Goal: Book appointment/travel/reservation

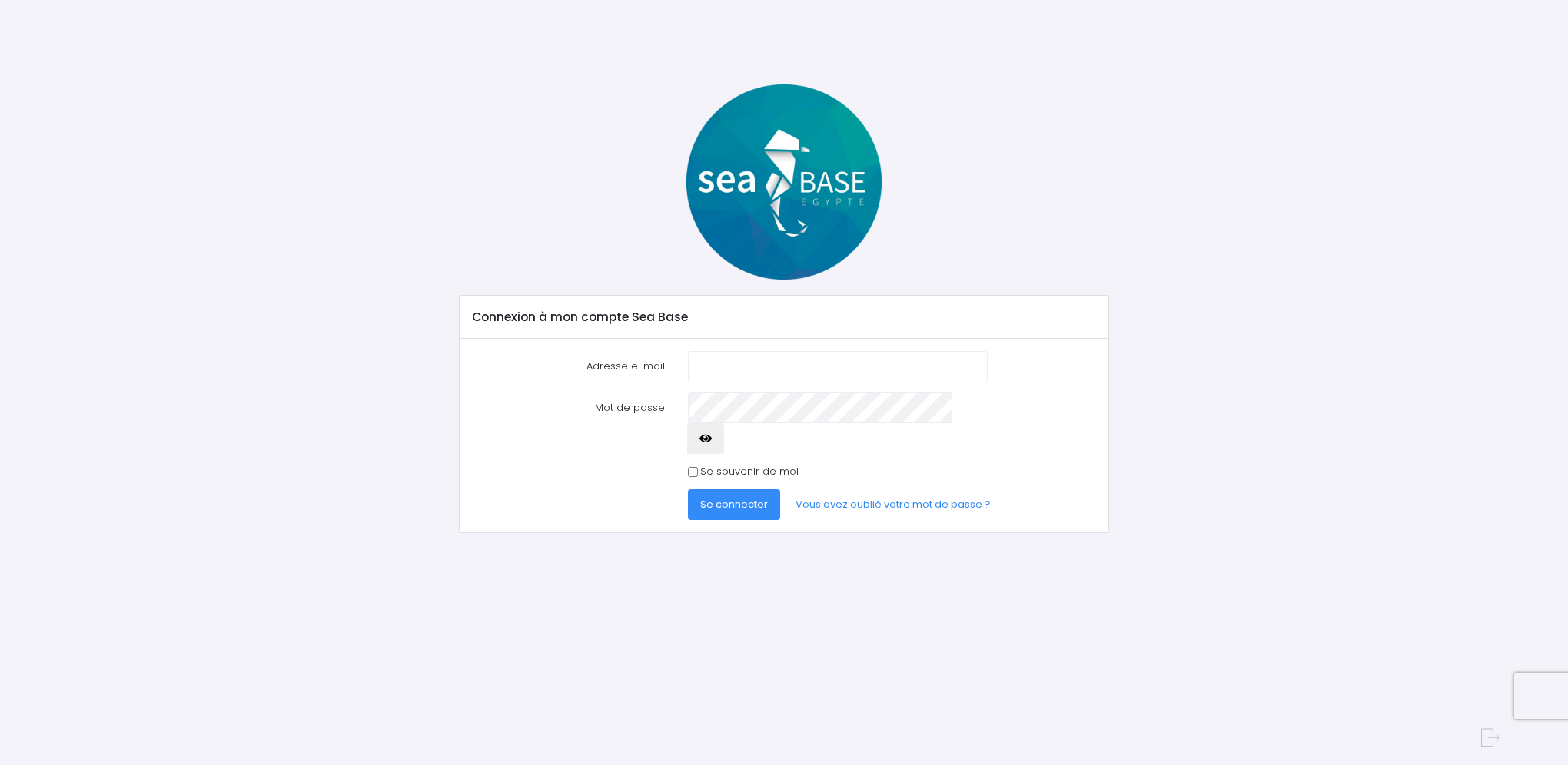
type input "[EMAIL_ADDRESS][PERSON_NAME][DOMAIN_NAME]"
click at [725, 497] on span "Se connecter" at bounding box center [734, 504] width 67 height 14
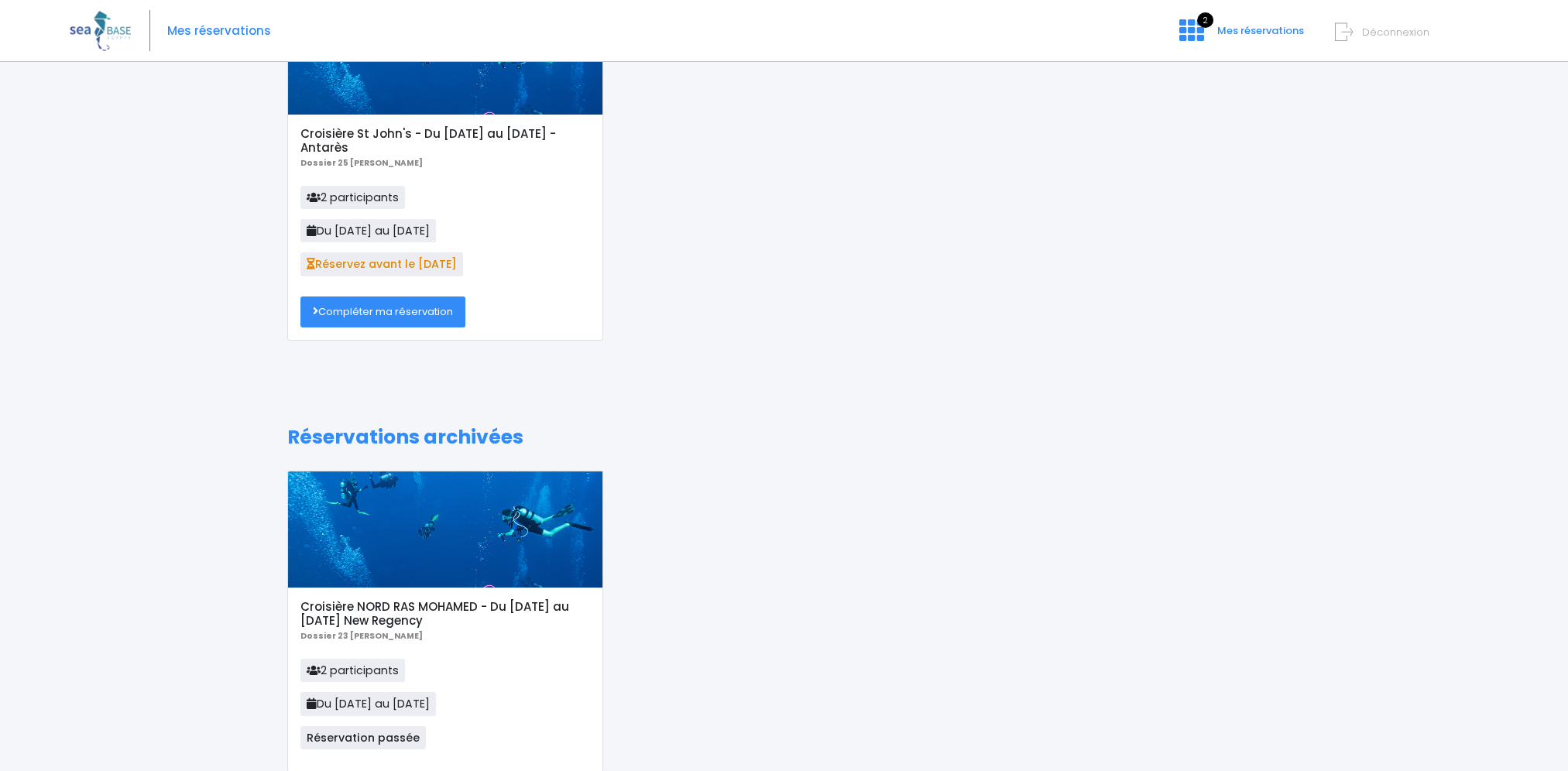
scroll to position [53, 0]
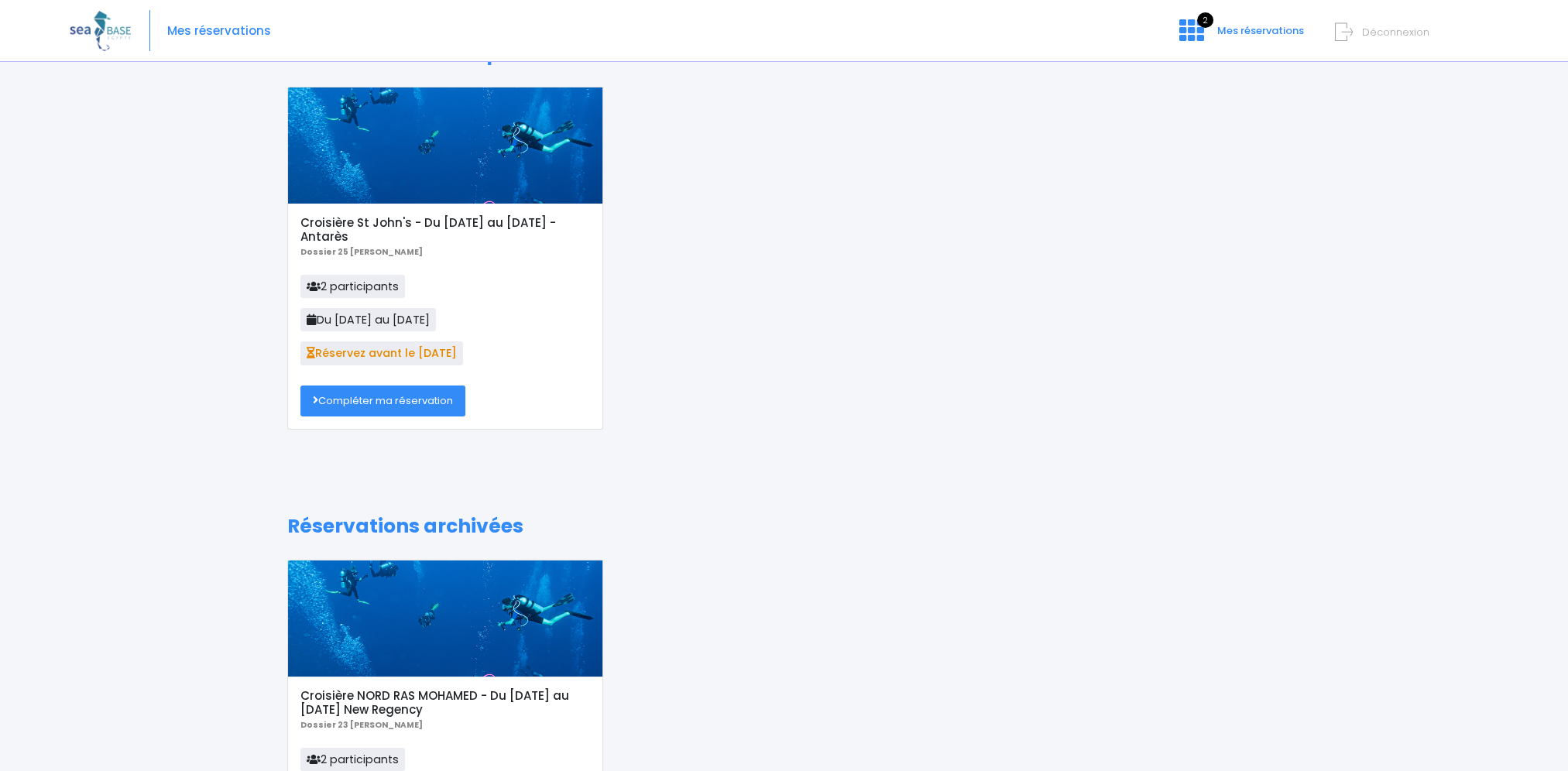
click at [413, 400] on link "Compléter ma réservation" at bounding box center [383, 401] width 165 height 31
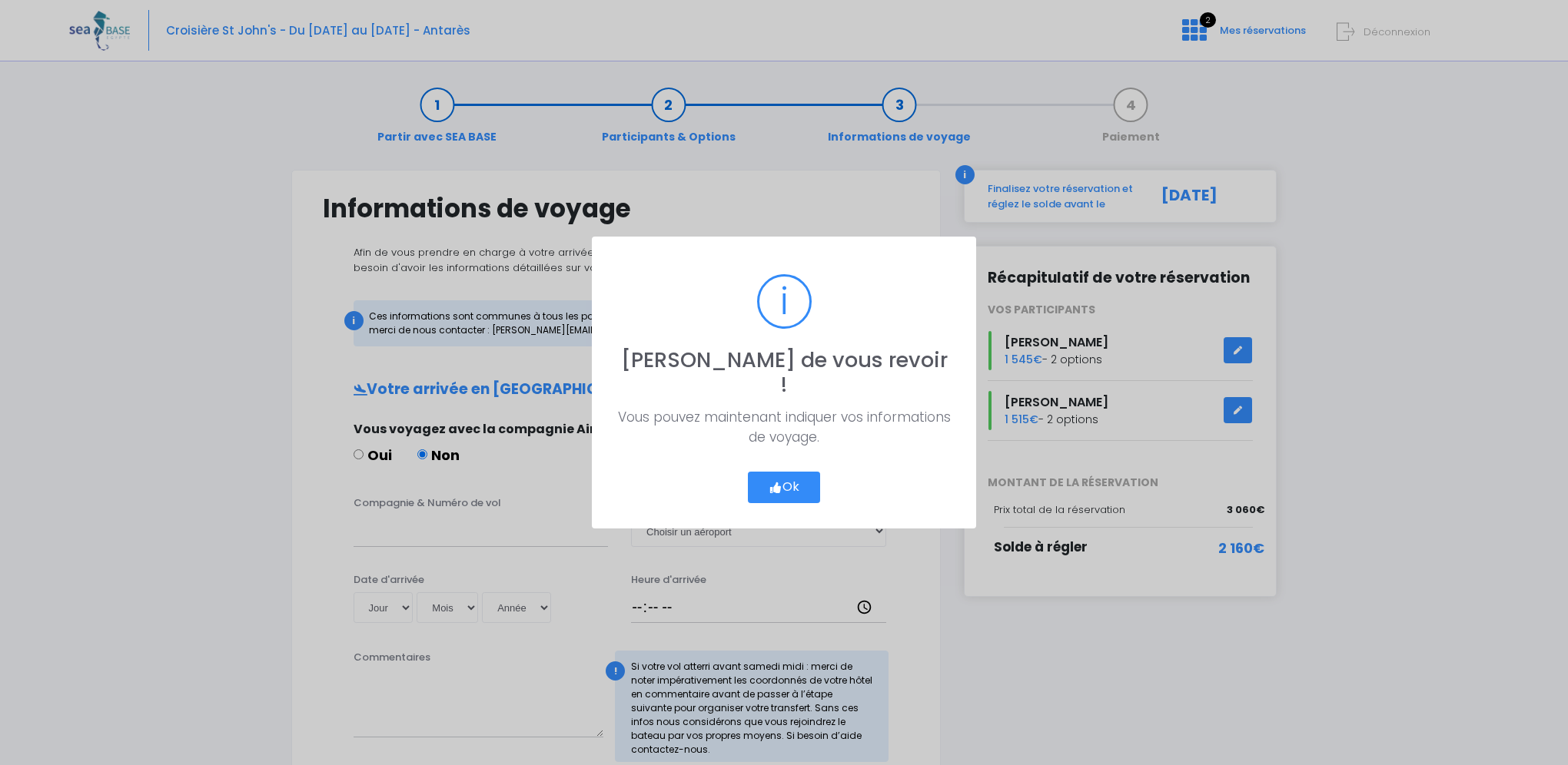
click at [779, 472] on button "Ok" at bounding box center [784, 488] width 72 height 32
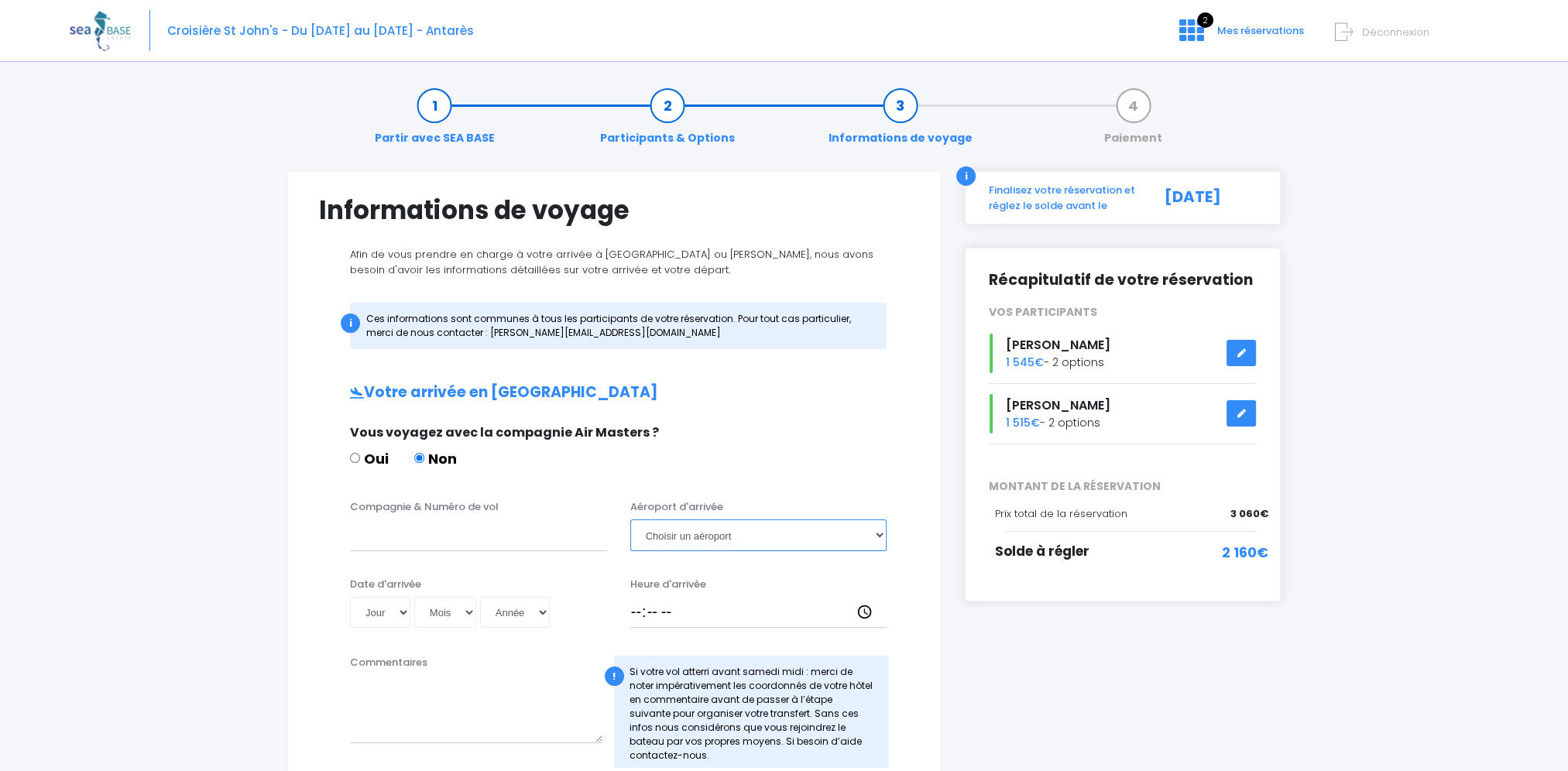
click at [883, 535] on select "Choisir un aéroport Hurghada Marsa Alam" at bounding box center [759, 535] width 257 height 31
select select "Marsa Alam"
click at [631, 519] on select "Choisir un aéroport Hurghada Marsa Alam" at bounding box center [759, 535] width 257 height 31
click at [399, 610] on select "Jour 01 02 03 04 05 06 07 08 09 10 11 12 13 14 15 16 17 18 19 20 21 22 23 24 25…" at bounding box center [380, 612] width 60 height 31
select select "04"
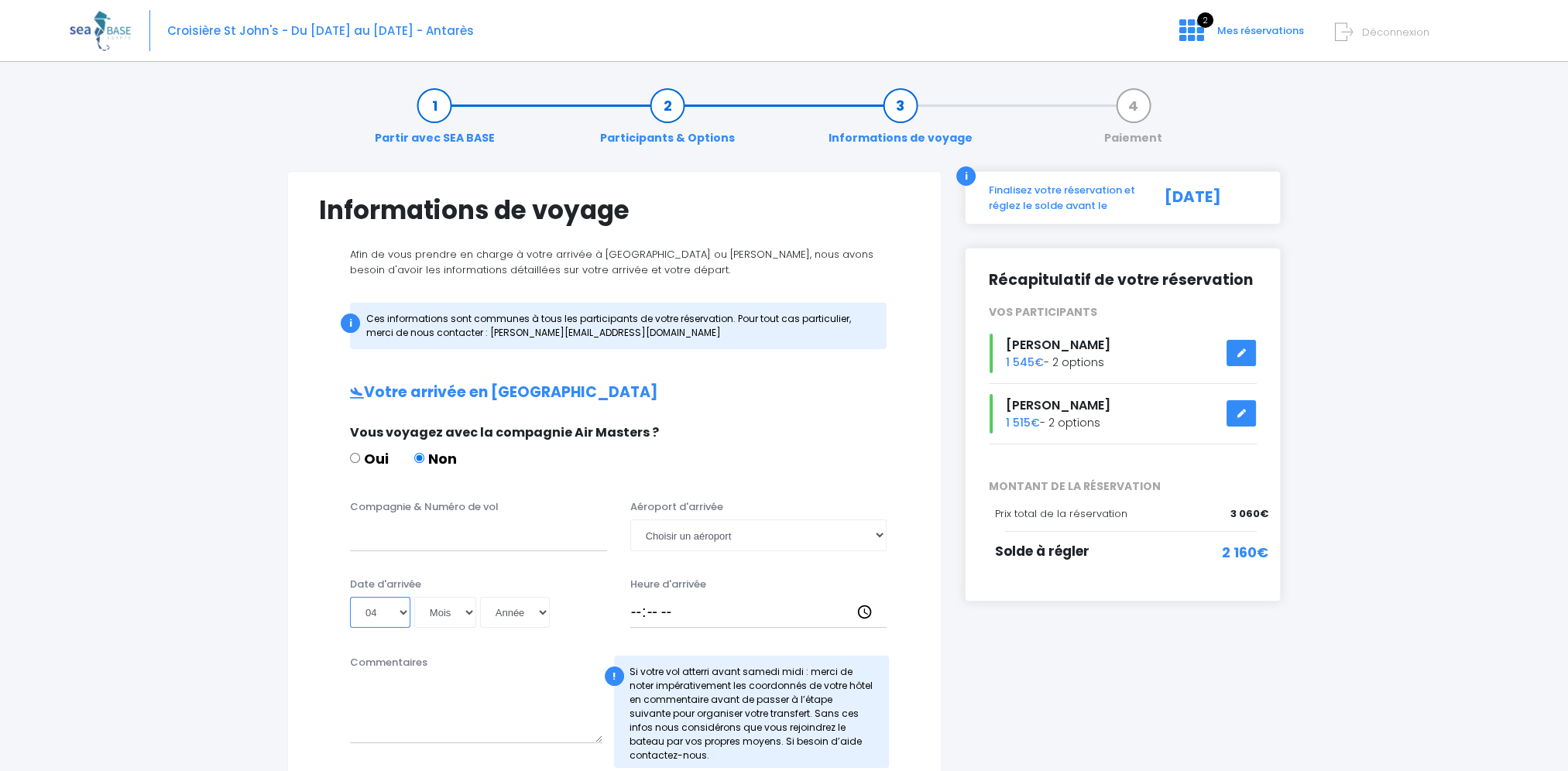
click at [350, 596] on select "Jour 01 02 03 04 05 06 07 08 09 10 11 12 13 14 15 16 17 18 19 20 21 22 23 24 25…" at bounding box center [380, 612] width 60 height 31
click at [411, 687] on textarea "Commentaires" at bounding box center [476, 709] width 253 height 68
type textarea "notre hotel Marina Resort Port Ghalib"
click at [498, 542] on input "Compagnie & Numéro de vol" at bounding box center [478, 535] width 257 height 31
click at [472, 610] on select "Mois 01 02 03 04 05 06 07 08 09 10 11 12" at bounding box center [445, 612] width 62 height 31
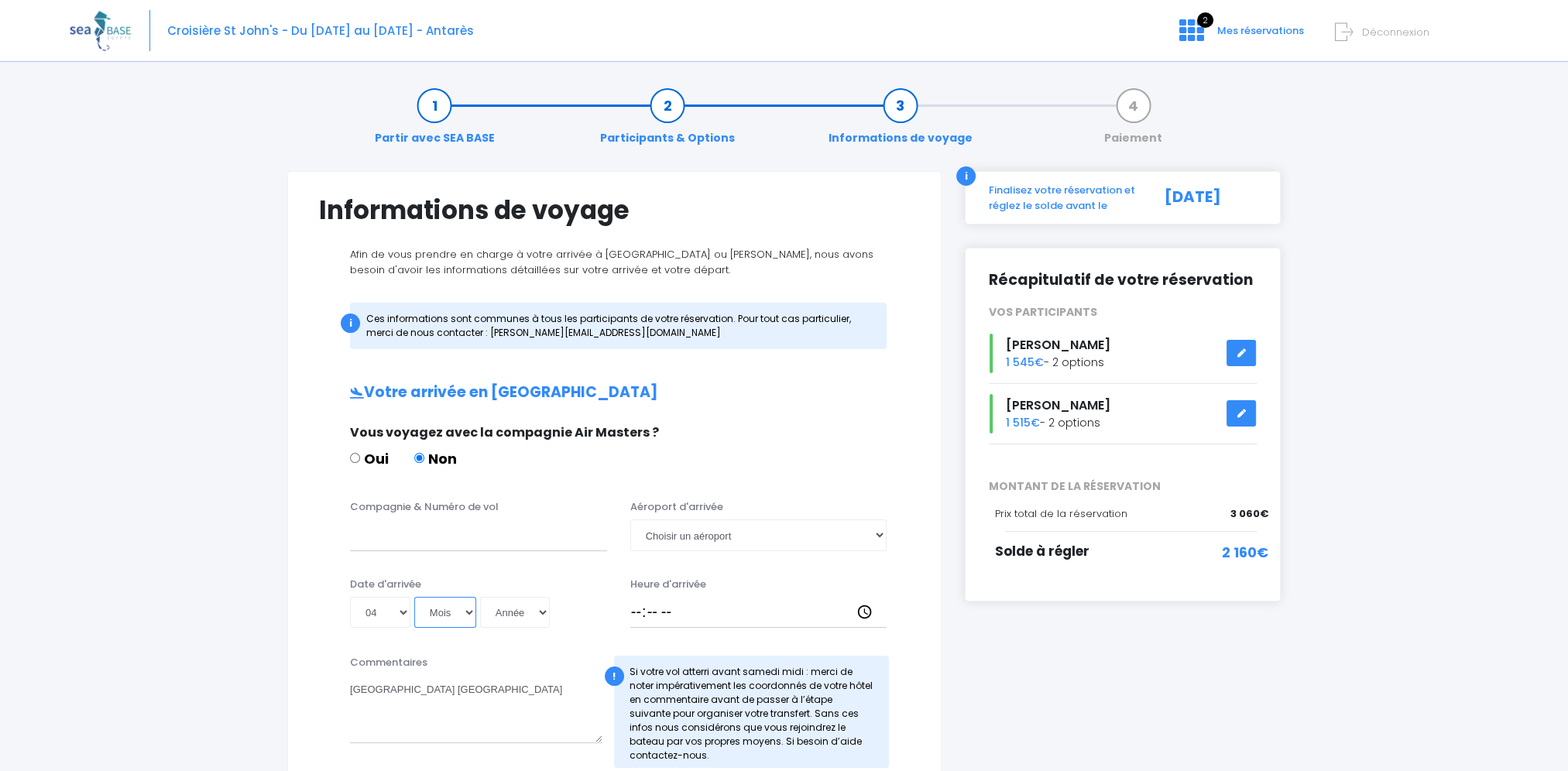
select select "12"
click at [414, 596] on select "Mois 01 02 03 04 05 06 07 08 09 10 11 12" at bounding box center [445, 612] width 62 height 31
click at [537, 613] on select "Année 2045 2044 2043 2042 2041 2040 2039 2038 2037 2036 2035 2034 2033 2032 203…" at bounding box center [514, 612] width 70 height 31
select select "2025"
click at [480, 596] on select "Année 2045 2044 2043 2042 2041 2040 2039 2038 2037 2036 2035 2034 2033 2032 203…" at bounding box center [514, 612] width 70 height 31
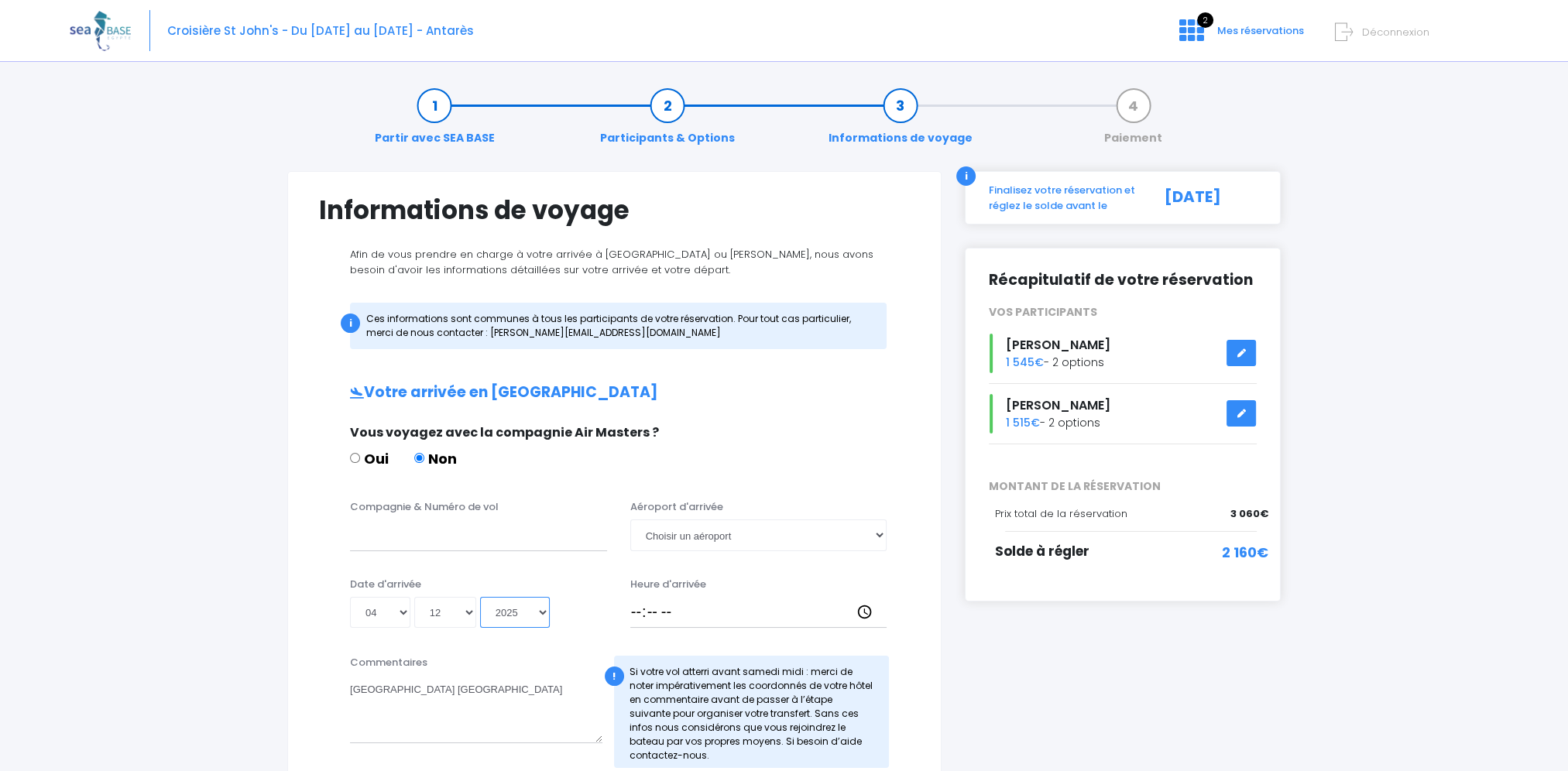
type input "2025-12-04"
click at [398, 690] on textarea "notre hotel Marina Resort Port Ghalib" at bounding box center [476, 709] width 253 height 68
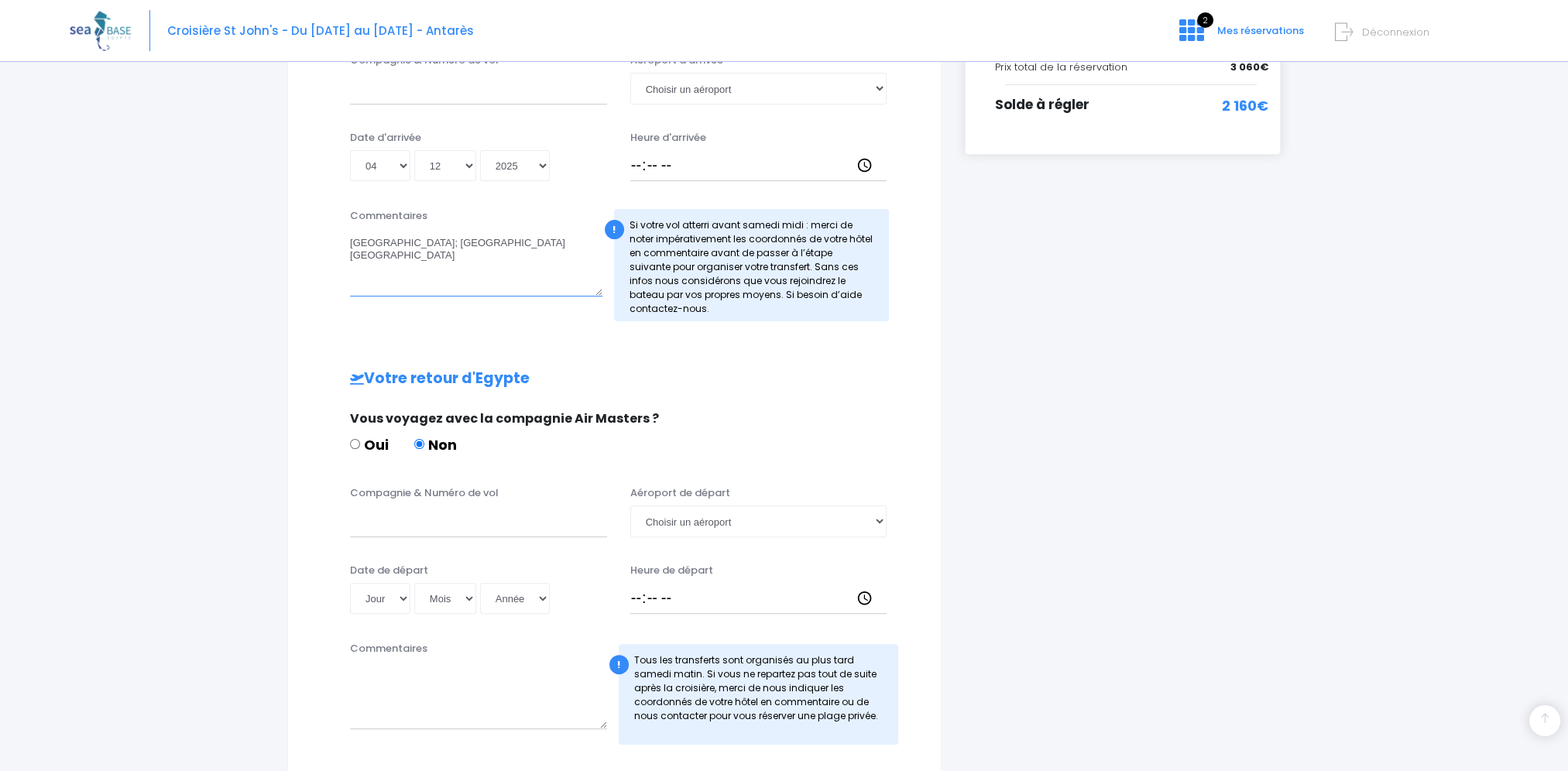
scroll to position [464, 0]
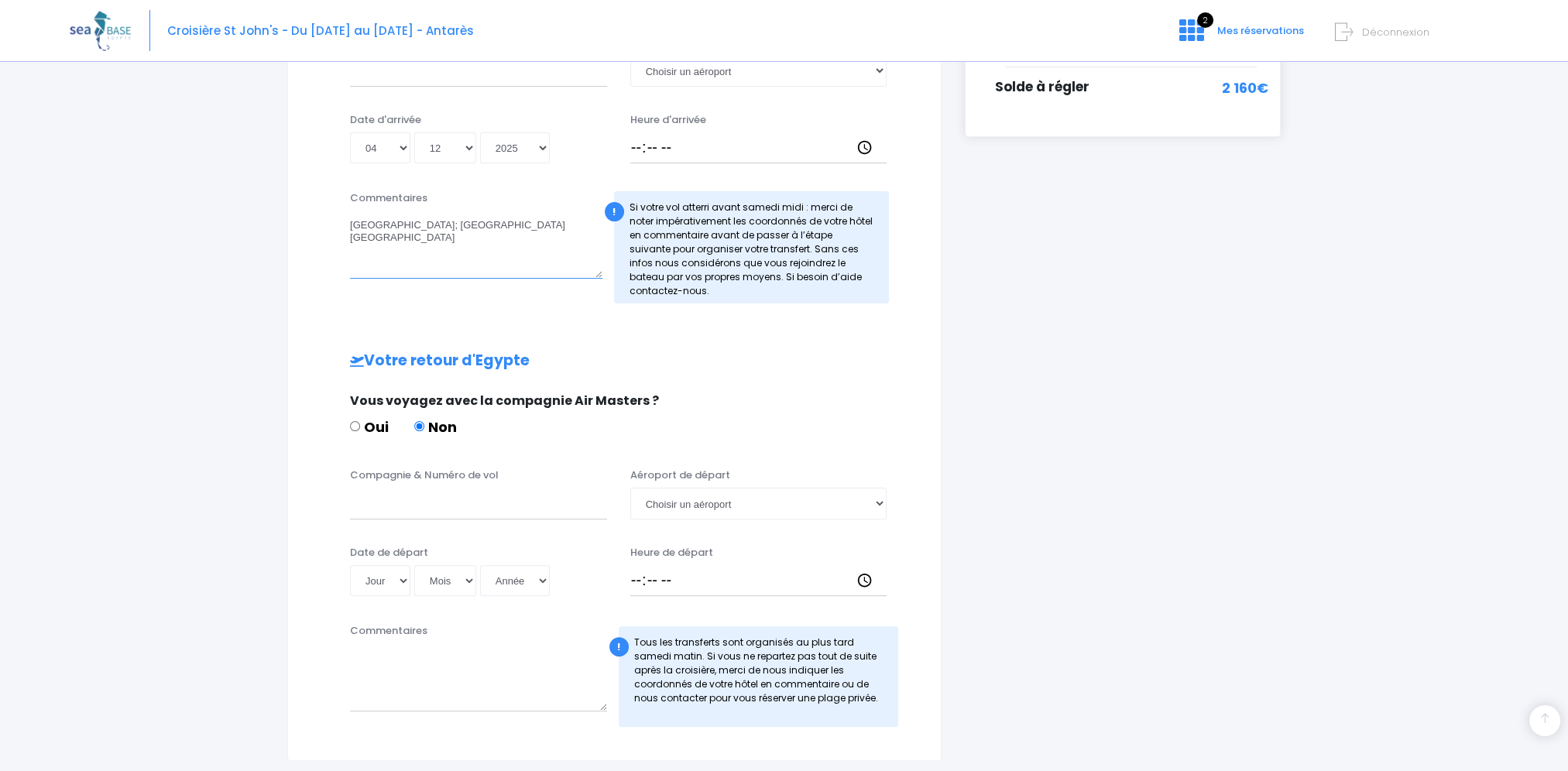
type textarea "notre hotel; Marina Resort Port Ghalib"
click at [403, 579] on select "Jour 01 02 03 04 05 06 07 08 09 10 11 12 13 14 15 16 17 18 19 20 21 22 23 24 25…" at bounding box center [380, 580] width 60 height 31
click at [876, 506] on select "Choisir un aéroport Hurghada Marsa Alam" at bounding box center [759, 503] width 257 height 31
select select "Marsa Alam"
click at [631, 488] on select "Choisir un aéroport Hurghada Marsa Alam" at bounding box center [759, 503] width 257 height 31
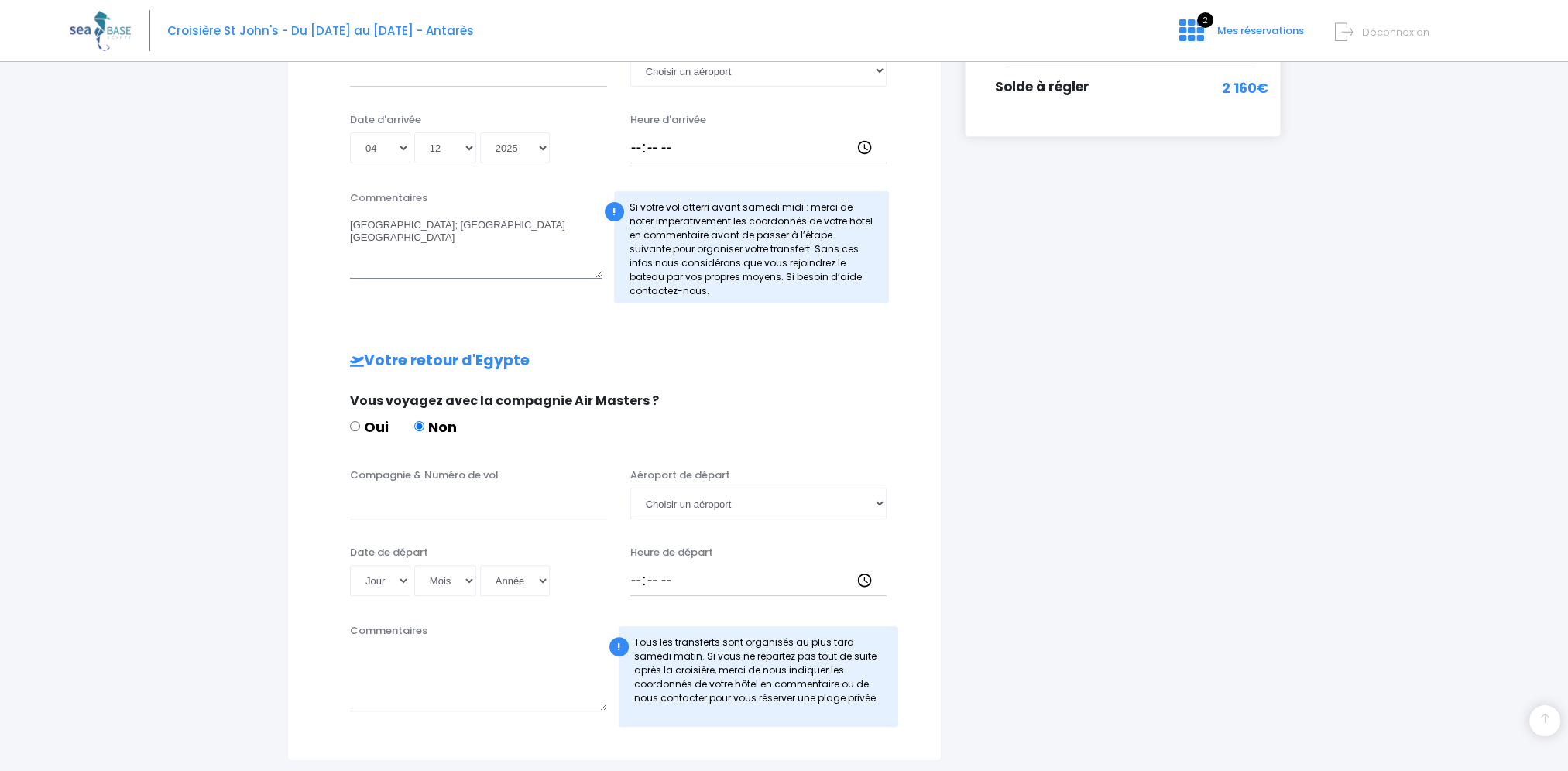
click at [354, 225] on textarea "notre hotel; Marina Resort Port Ghalib" at bounding box center [476, 245] width 253 height 68
drag, startPoint x: 351, startPoint y: 226, endPoint x: 560, endPoint y: 235, distance: 209.2
click at [560, 235] on textarea "Notre hotel; Marina Resort Port Ghalib" at bounding box center [476, 245] width 253 height 68
type textarea "Notre hotel; Marina Resort Port Ghalib"
click at [384, 681] on textarea "Commentaires" at bounding box center [478, 677] width 257 height 68
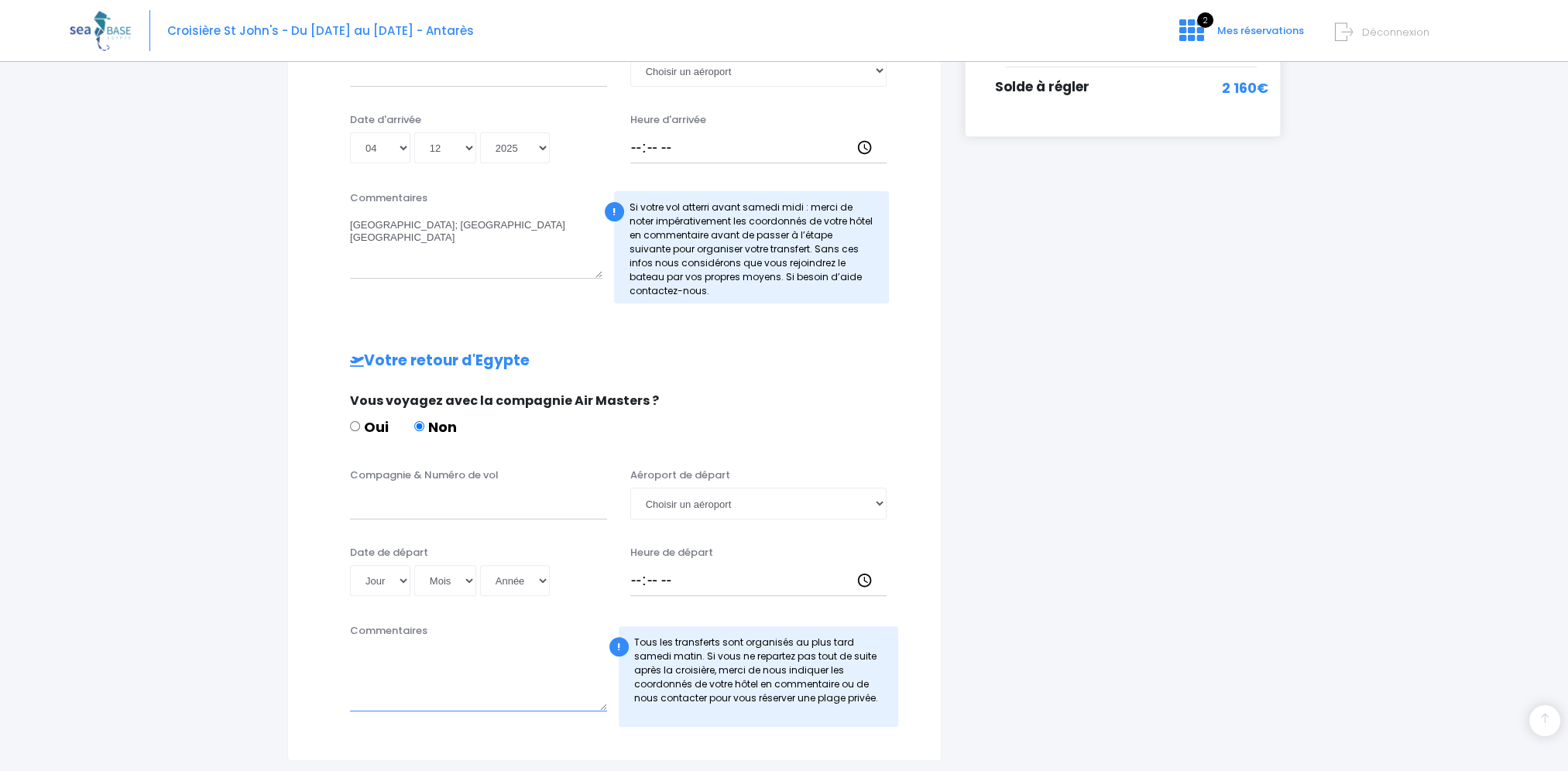
paste textarea "Notre hotel; Marina Resort Port Ghalib"
type textarea "Notre hotel; Marina Resort Port Ghalib"
click at [403, 580] on select "Jour 01 02 03 04 05 06 07 08 09 10 11 12 13 14 15 16 17 18 19 20 21 22 23 24 25…" at bounding box center [380, 580] width 60 height 31
select select "13"
click at [350, 565] on select "Jour 01 02 03 04 05 06 07 08 09 10 11 12 13 14 15 16 17 18 19 20 21 22 23 24 25…" at bounding box center [380, 580] width 60 height 31
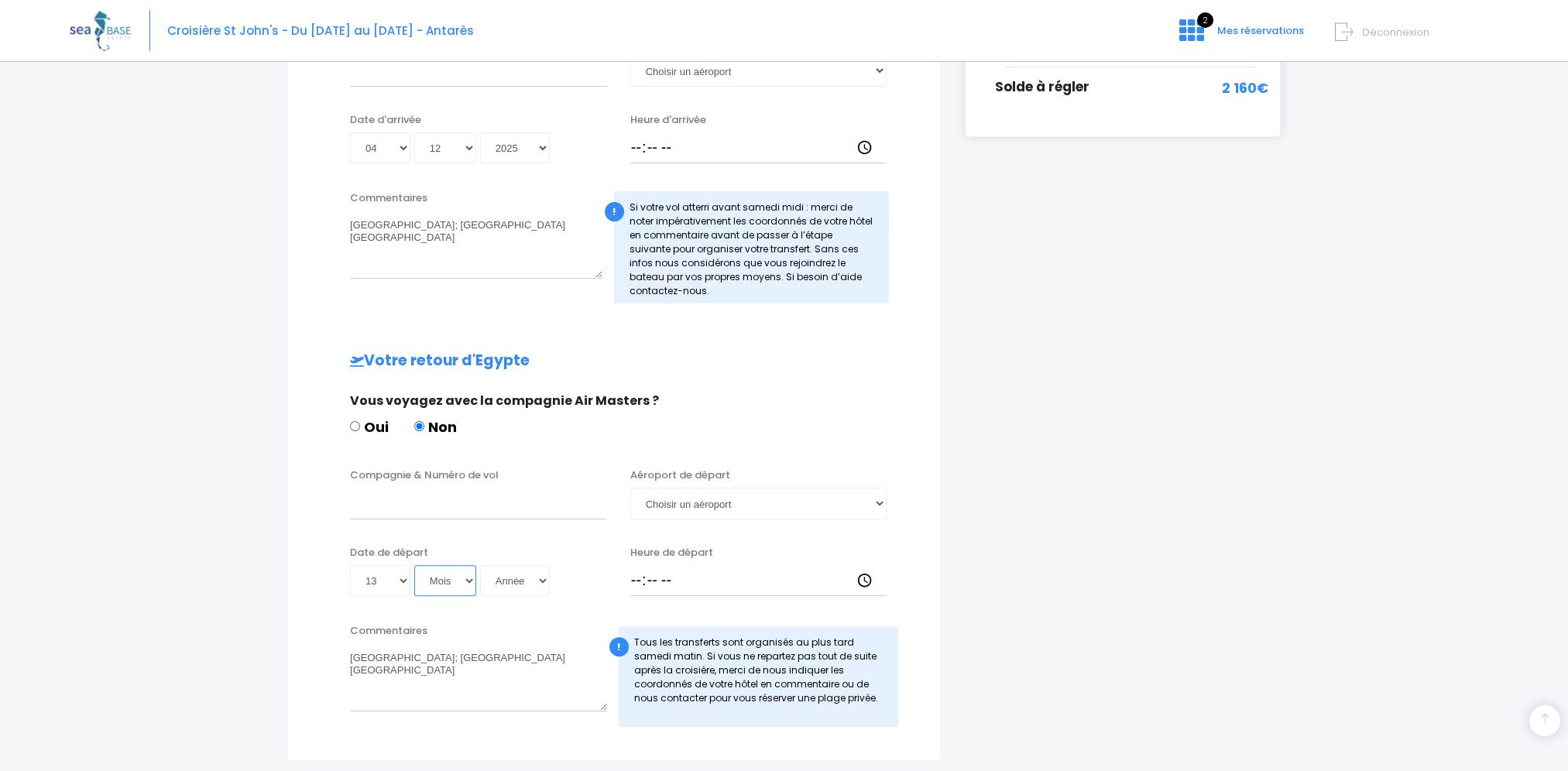
click at [468, 576] on select "Mois 01 02 03 04 05 06 07 08 09 10 11 12" at bounding box center [445, 580] width 62 height 31
select select "12"
click at [414, 565] on select "Mois 01 02 03 04 05 06 07 08 09 10 11 12" at bounding box center [445, 580] width 62 height 31
click at [542, 579] on select "Année 2045 2044 2043 2042 2041 2040 2039 2038 2037 2036 2035 2034 2033 2032 203…" at bounding box center [514, 580] width 70 height 31
select select "2025"
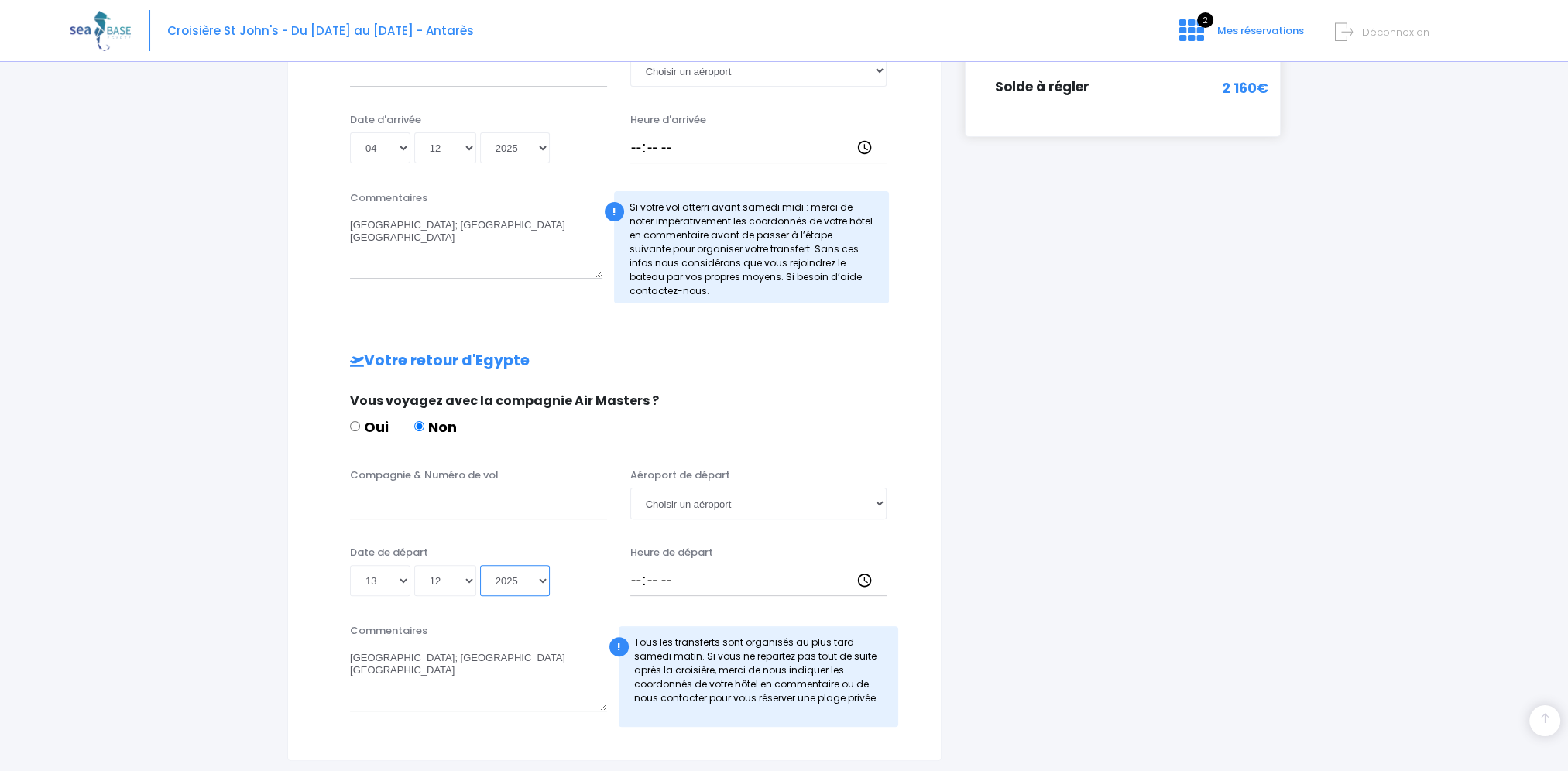
click at [480, 565] on select "Année 2045 2044 2043 2042 2041 2040 2039 2038 2037 2036 2035 2034 2033 2032 203…" at bounding box center [514, 580] width 70 height 31
type input "2025-12-13"
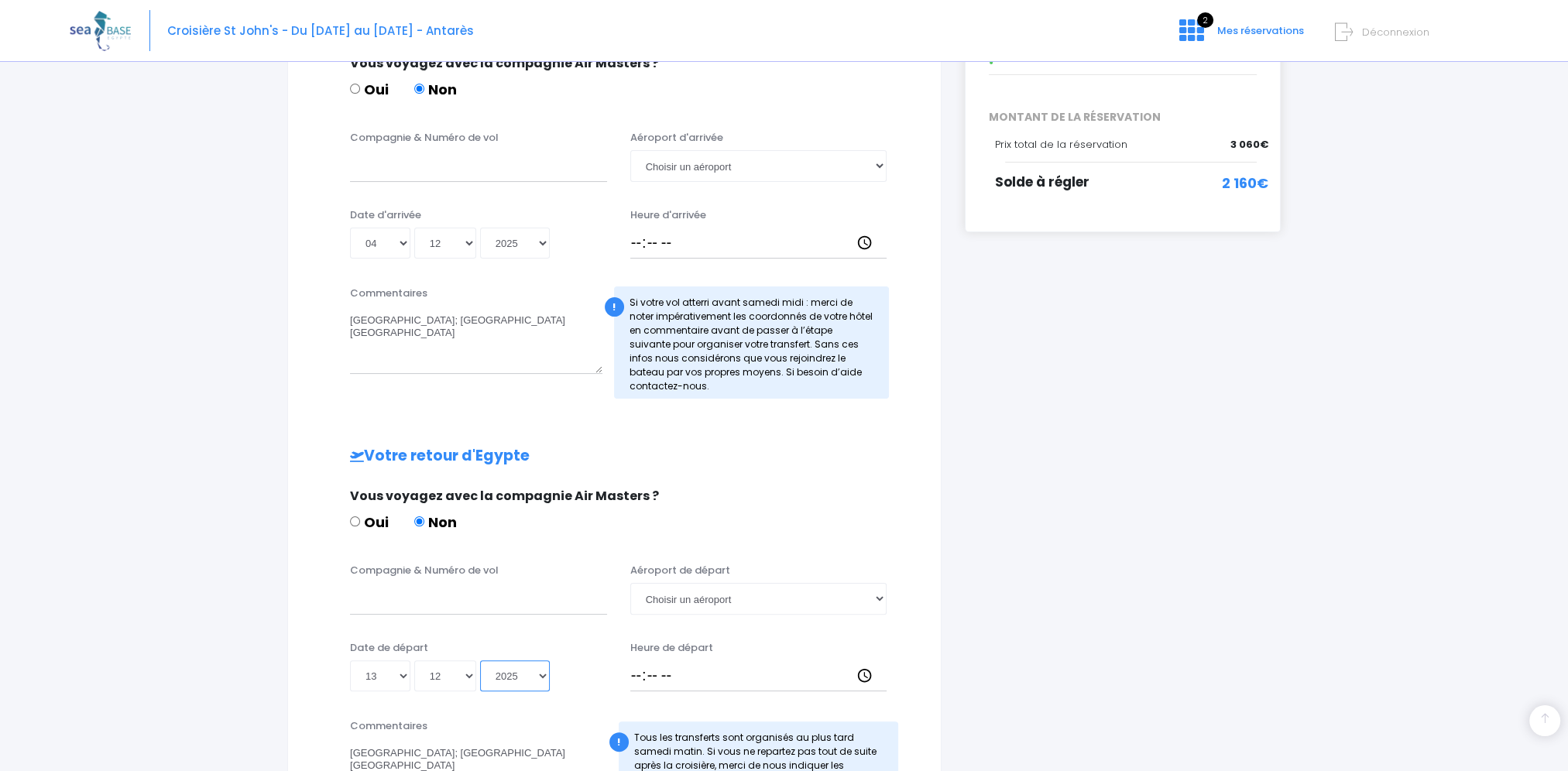
scroll to position [542, 0]
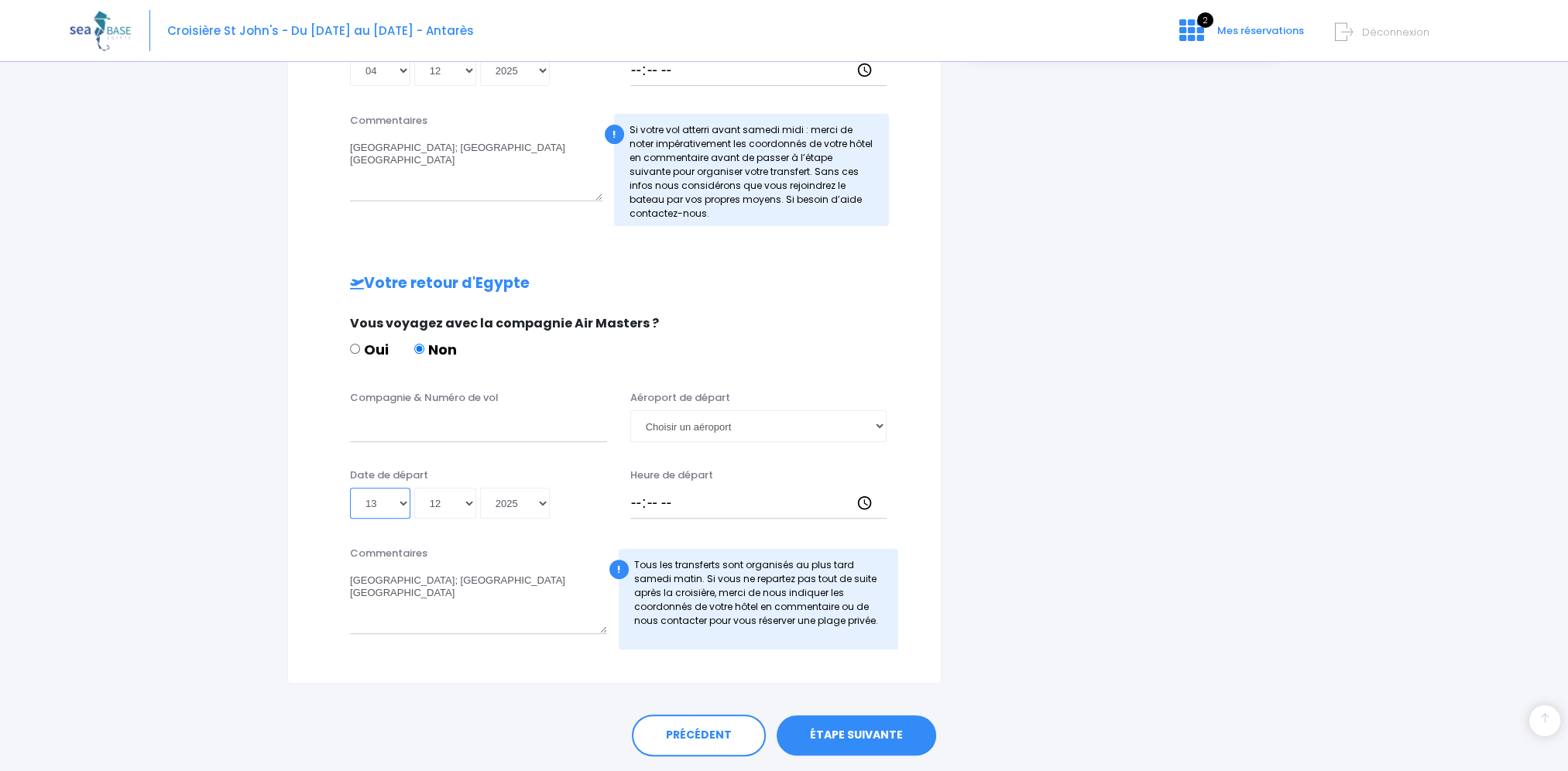
click at [400, 501] on select "Jour 01 02 03 04 05 06 07 08 09 10 11 12 13 14 15 16 17 18 19 20 21 22 23 24 25…" at bounding box center [380, 503] width 60 height 31
select select "14"
click at [350, 488] on select "Jour 01 02 03 04 05 06 07 08 09 10 11 12 13 14 15 16 17 18 19 20 21 22 23 24 25…" at bounding box center [380, 503] width 60 height 31
type input "2025-12-14"
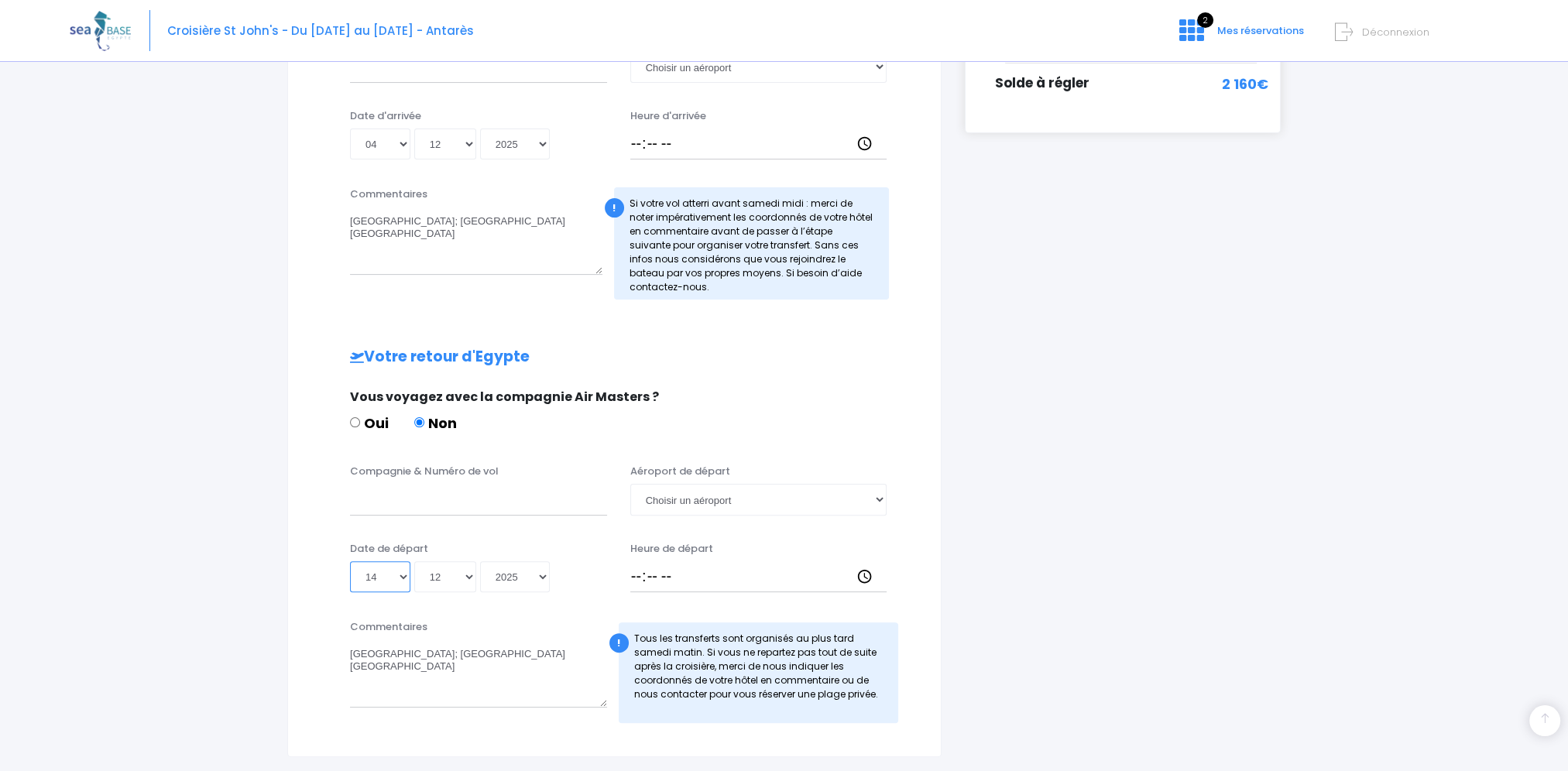
scroll to position [587, 0]
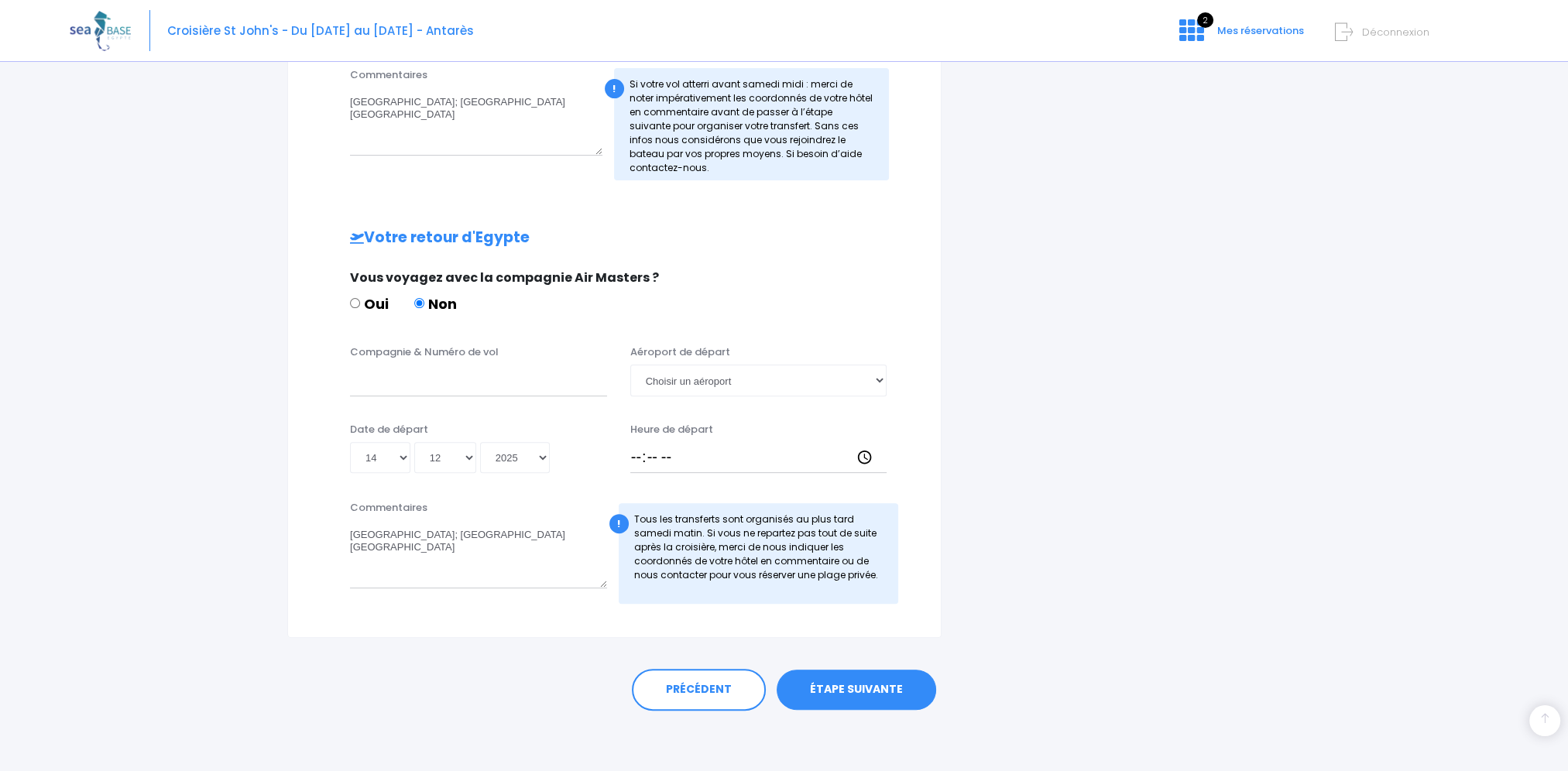
click at [898, 689] on link "ÉTAPE SUIVANTE" at bounding box center [856, 690] width 159 height 41
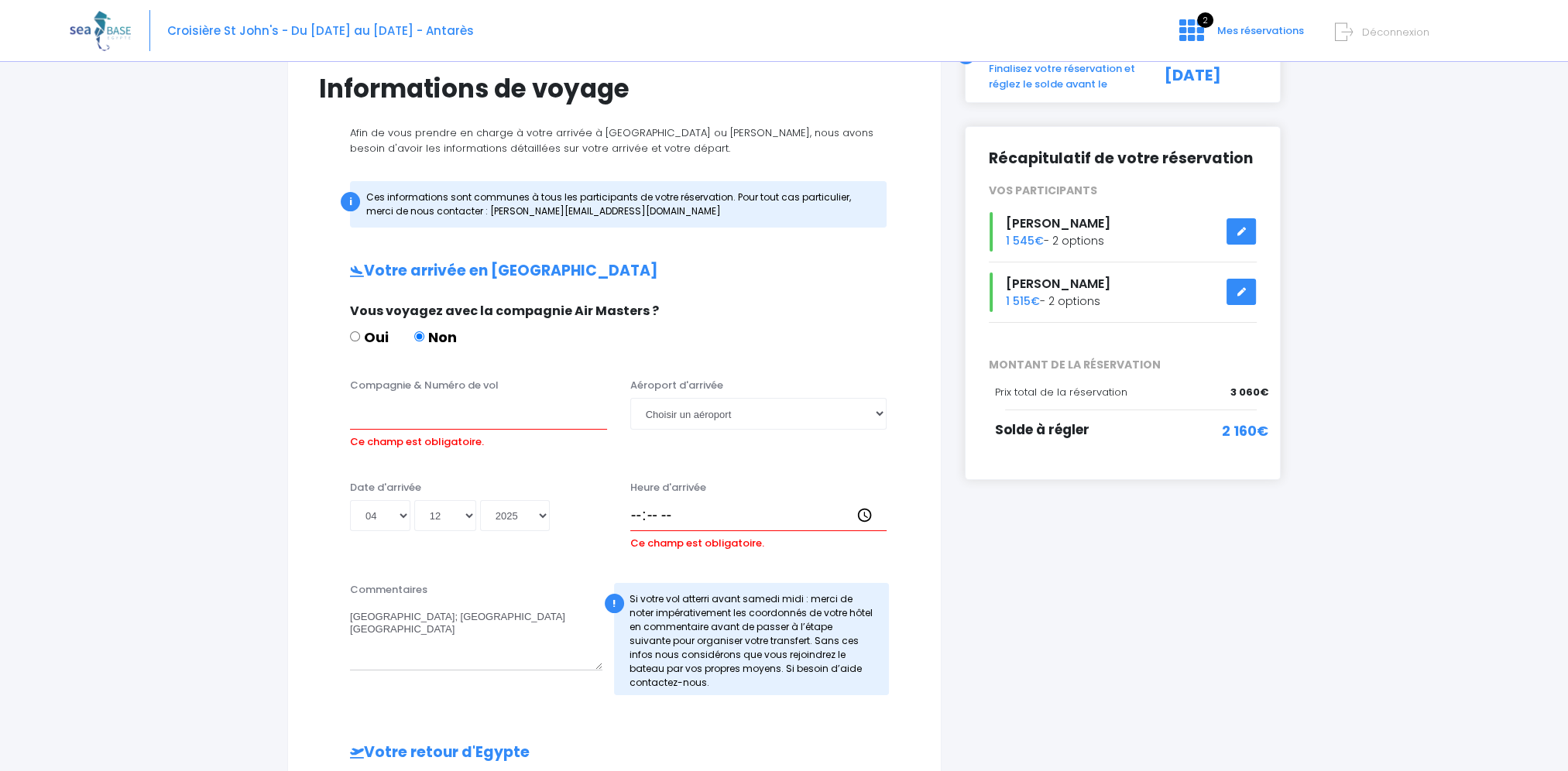
scroll to position [0, 0]
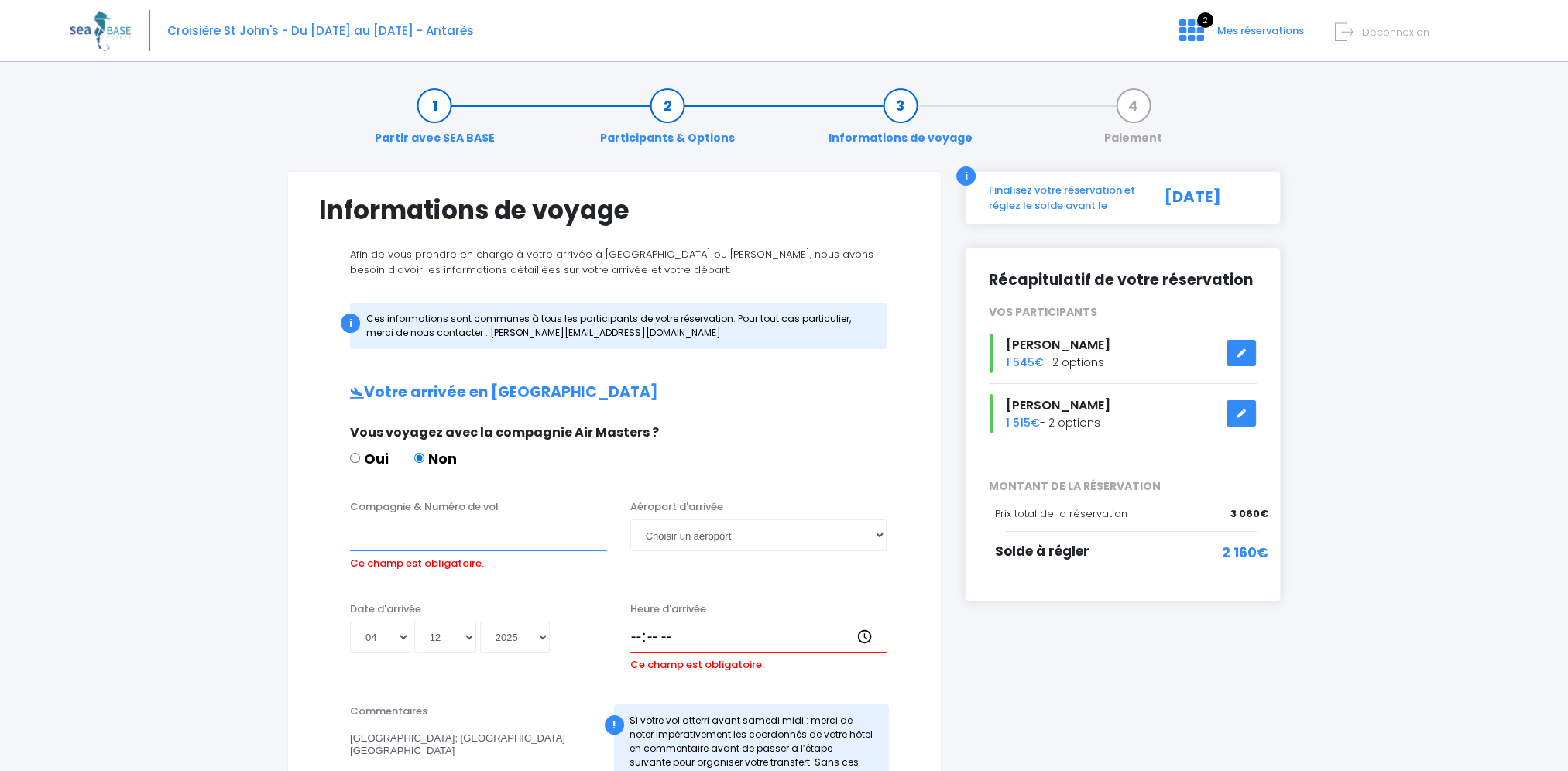
click at [410, 537] on input "Compagnie & Numéro de vol" at bounding box center [478, 535] width 257 height 31
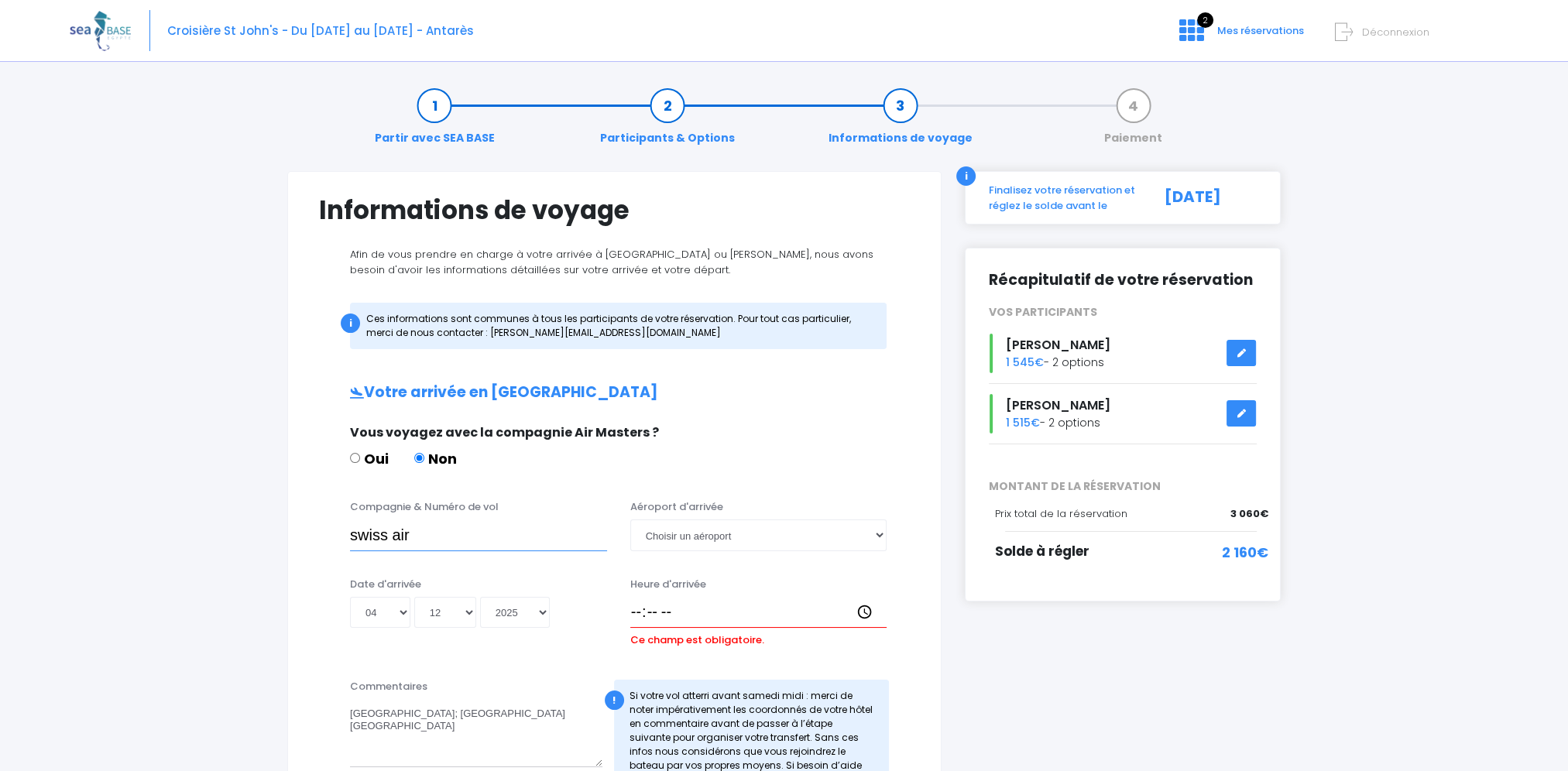
type input "swiss air"
click at [670, 611] on input "Heure d'arrivée" at bounding box center [759, 612] width 257 height 31
click at [636, 614] on input "Heure d'arrivée" at bounding box center [759, 612] width 257 height 31
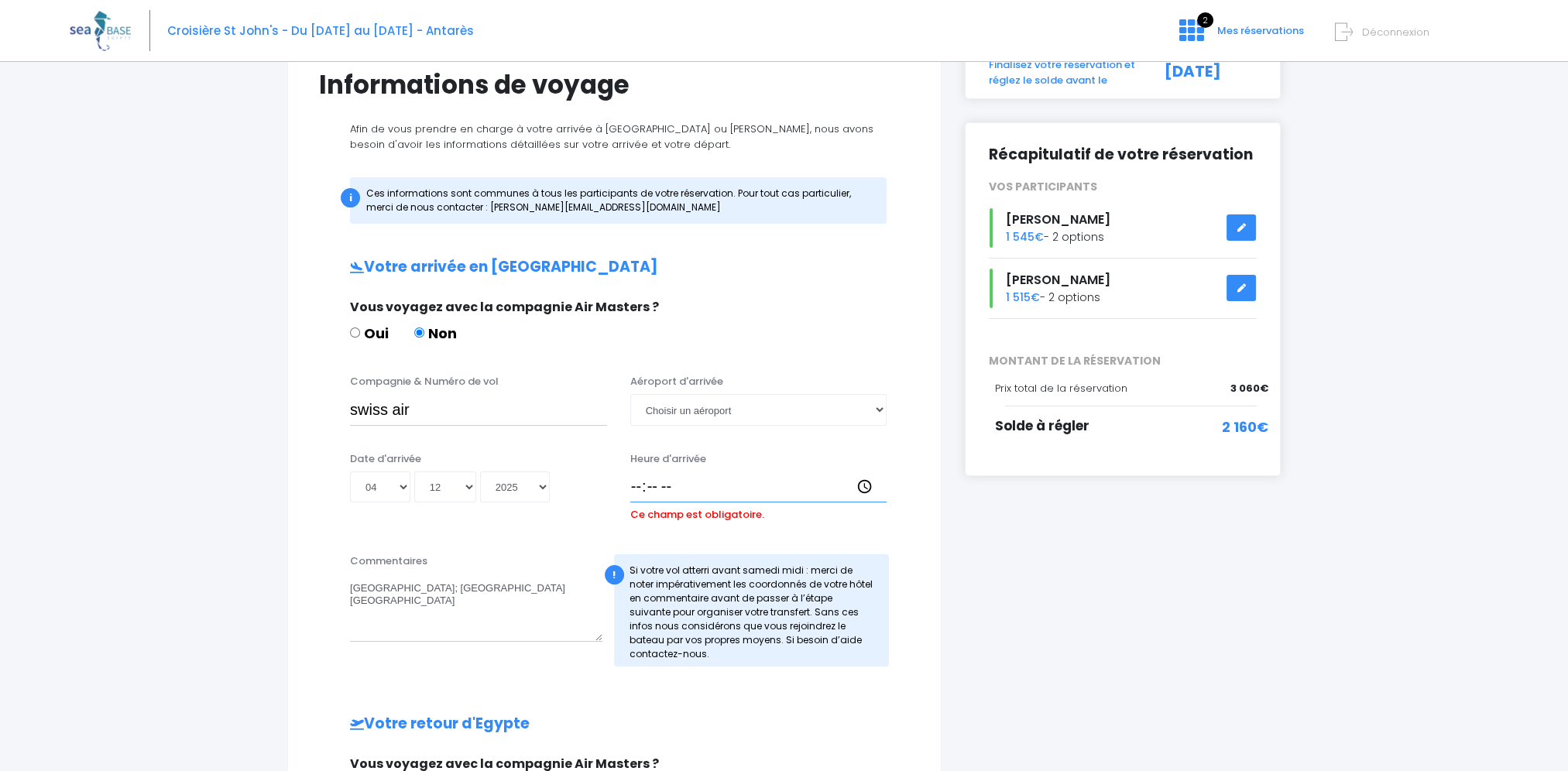
scroll to position [232, 0]
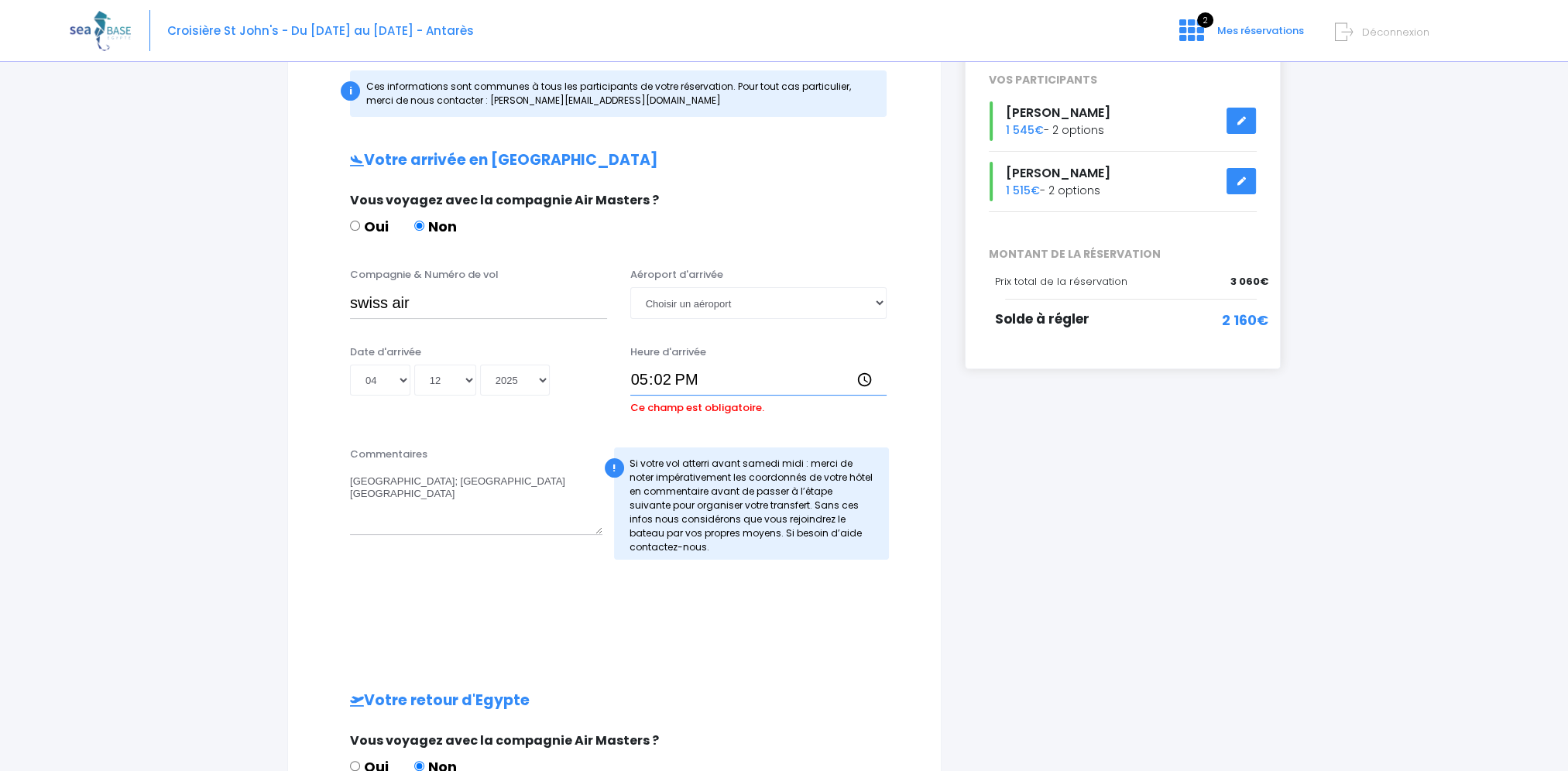
type input "17:20"
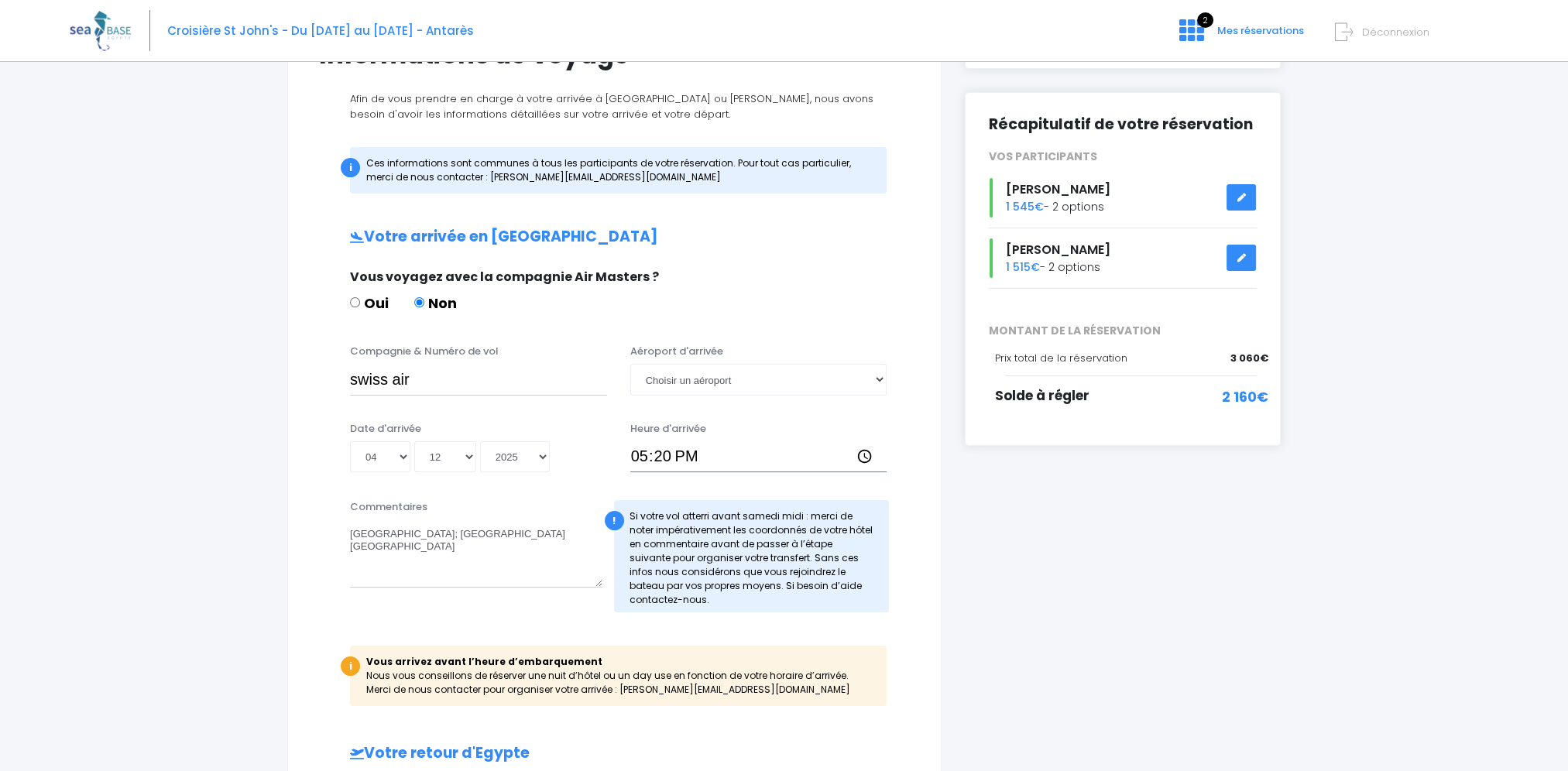
scroll to position [155, 0]
click at [454, 382] on input "swiss air" at bounding box center [478, 380] width 257 height 31
click at [410, 381] on input "swiss airLX8150" at bounding box center [478, 380] width 257 height 31
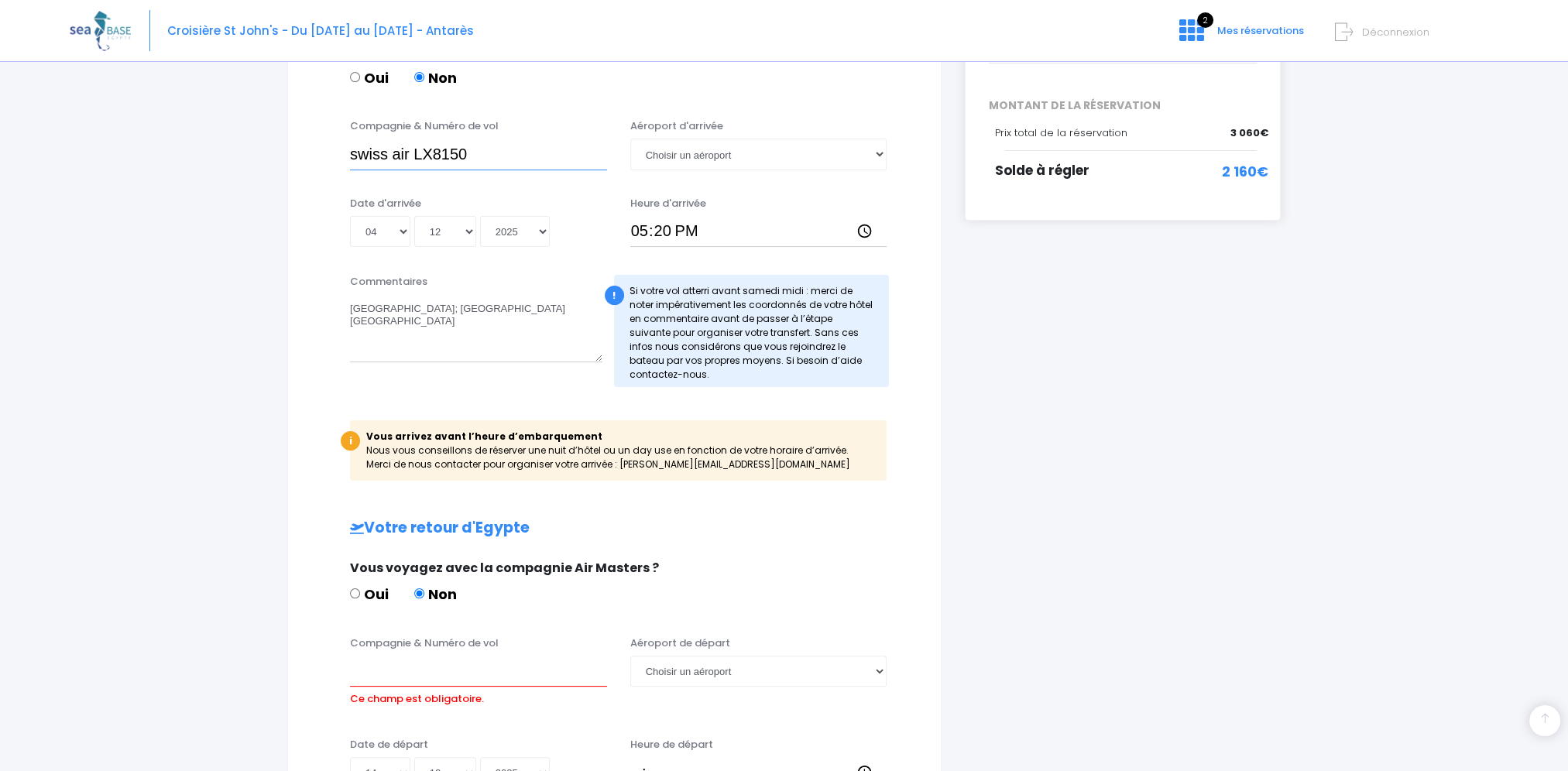
scroll to position [387, 0]
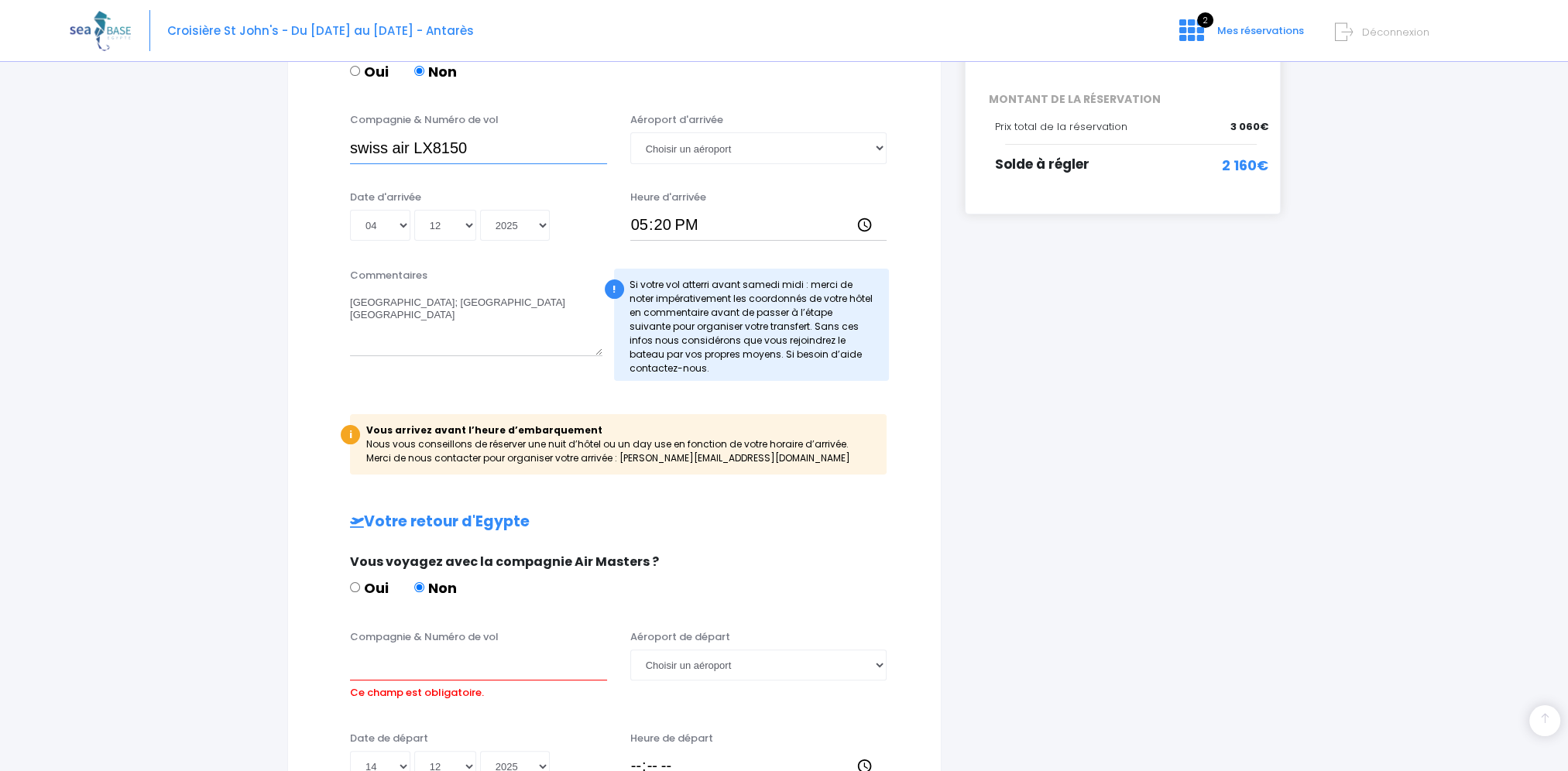
type input "swiss air LX8150"
click at [497, 668] on input "Compagnie & Numéro de vol" at bounding box center [478, 665] width 257 height 31
type input "TUI"
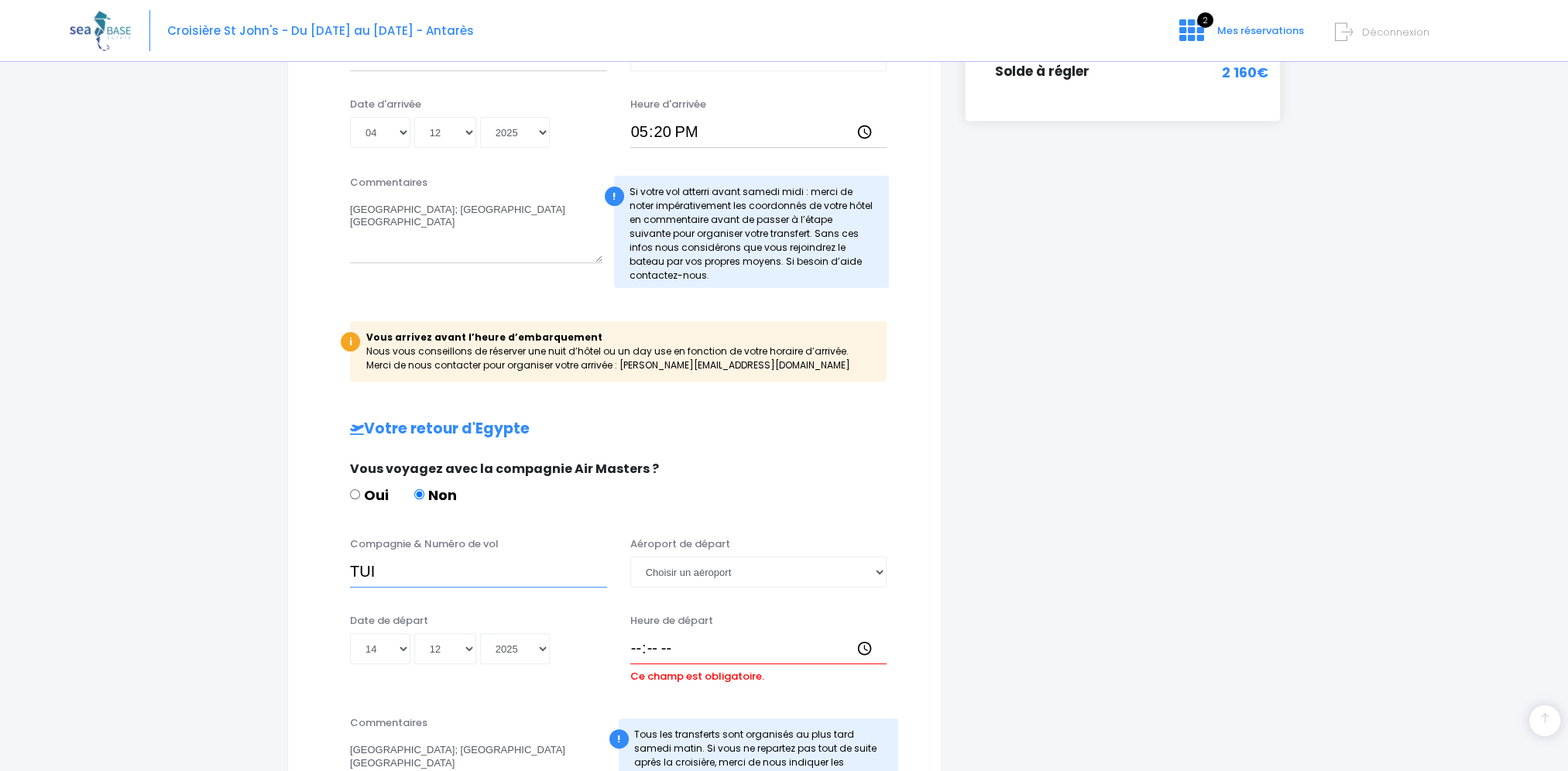
scroll to position [542, 0]
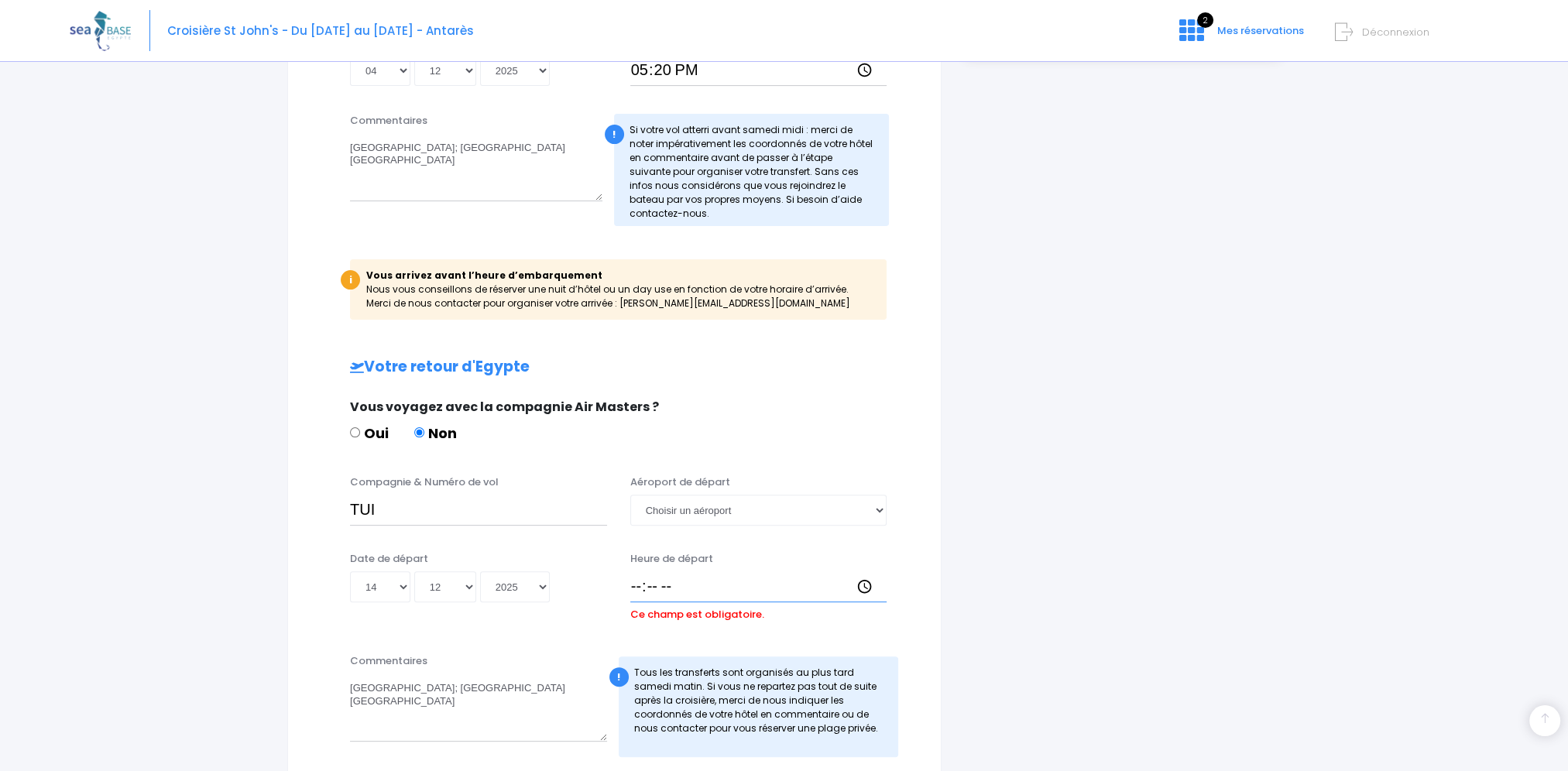
click at [635, 586] on input "Heure de départ" at bounding box center [759, 586] width 257 height 31
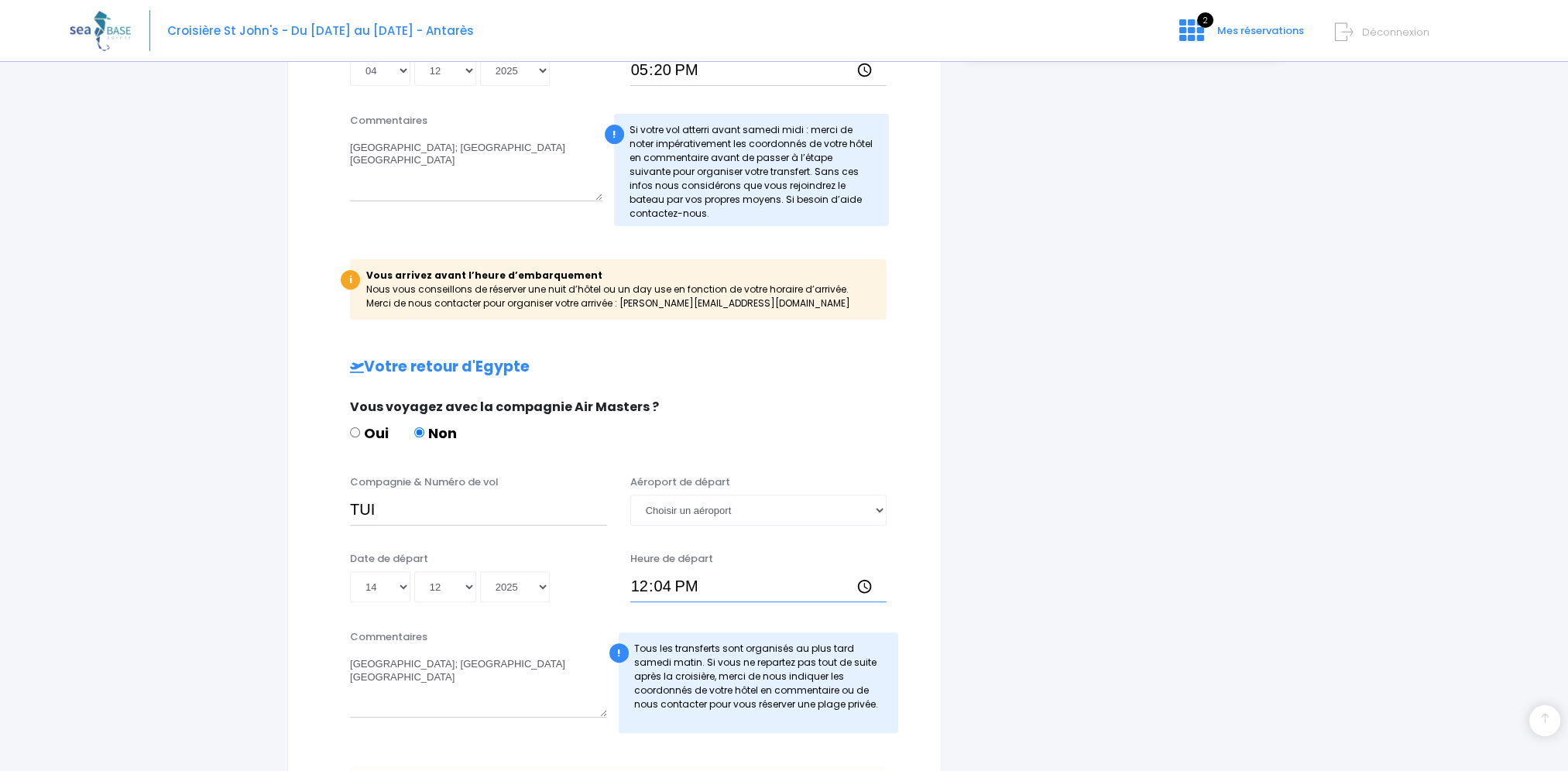
type input "12:45"
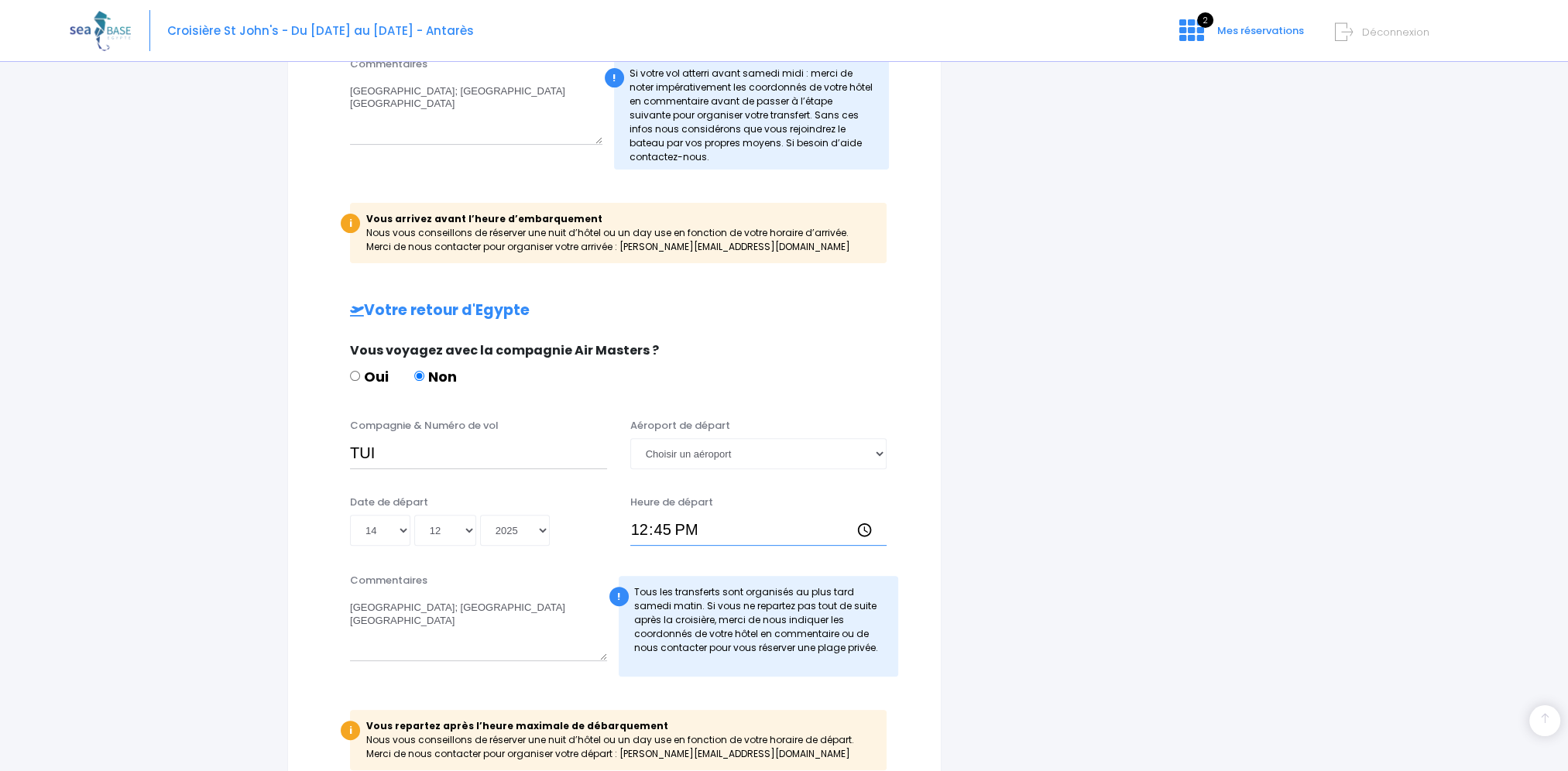
scroll to position [696, 0]
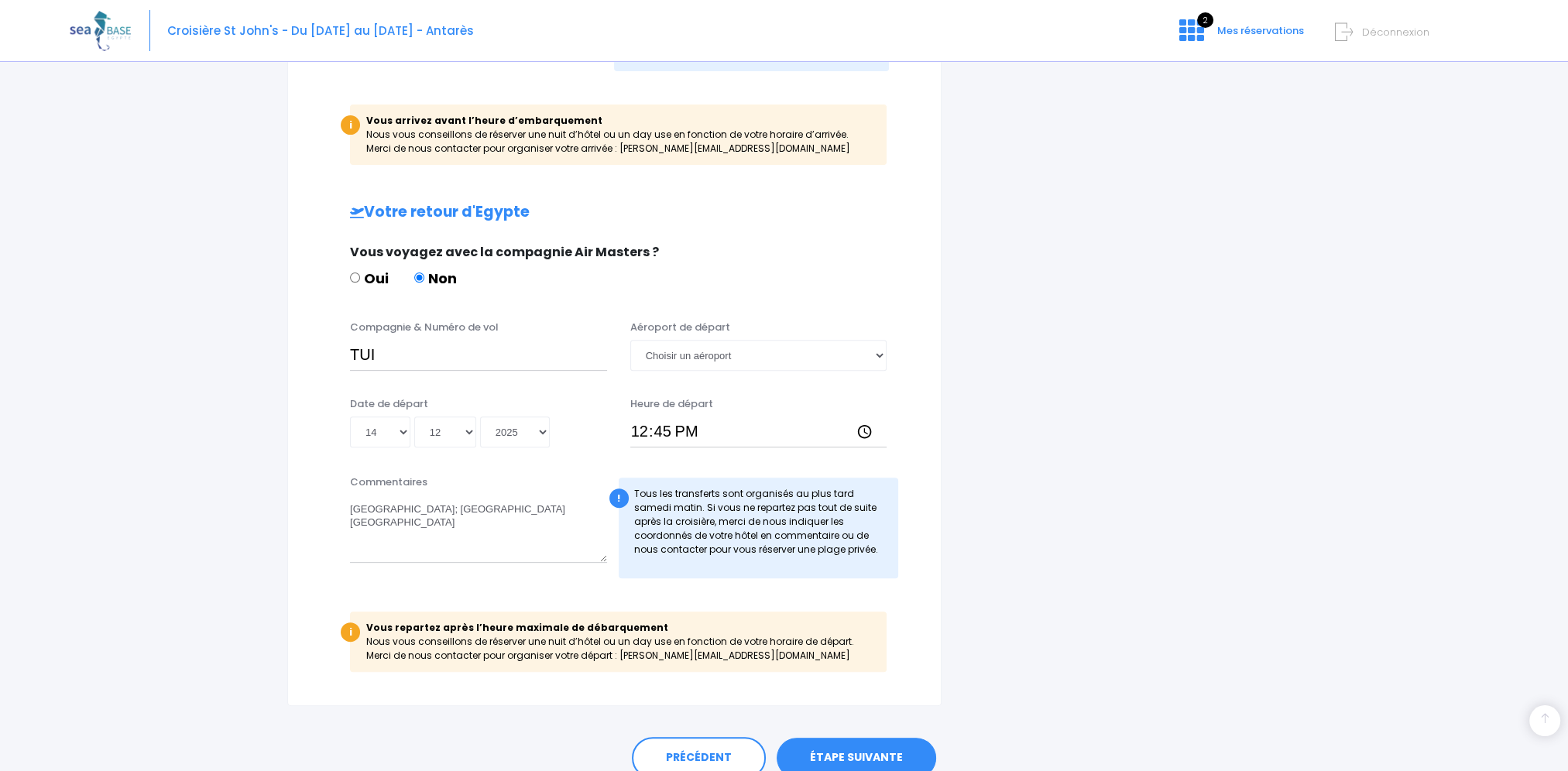
click at [872, 756] on link "ÉTAPE SUIVANTE" at bounding box center [856, 758] width 159 height 41
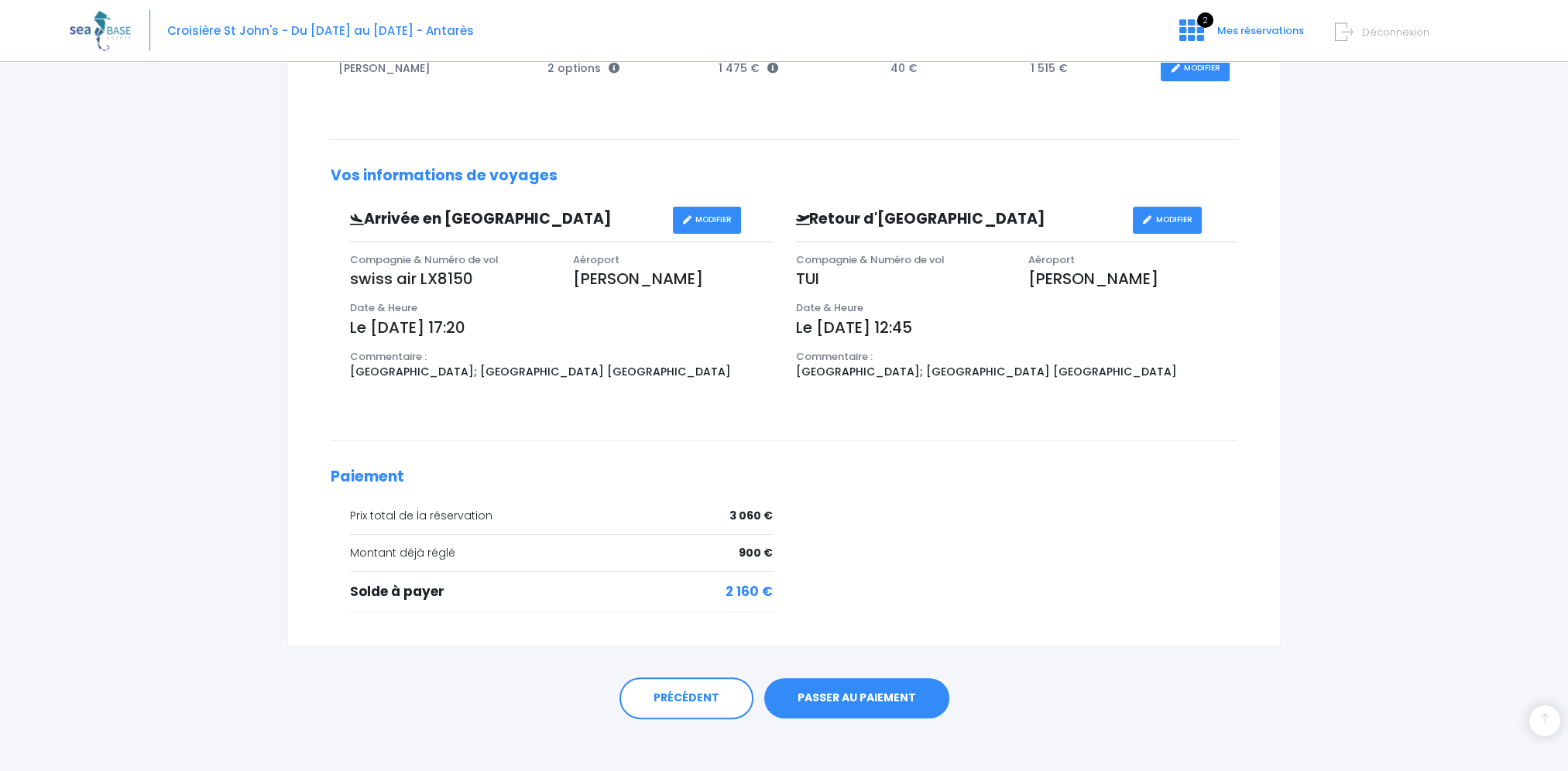
scroll to position [399, 0]
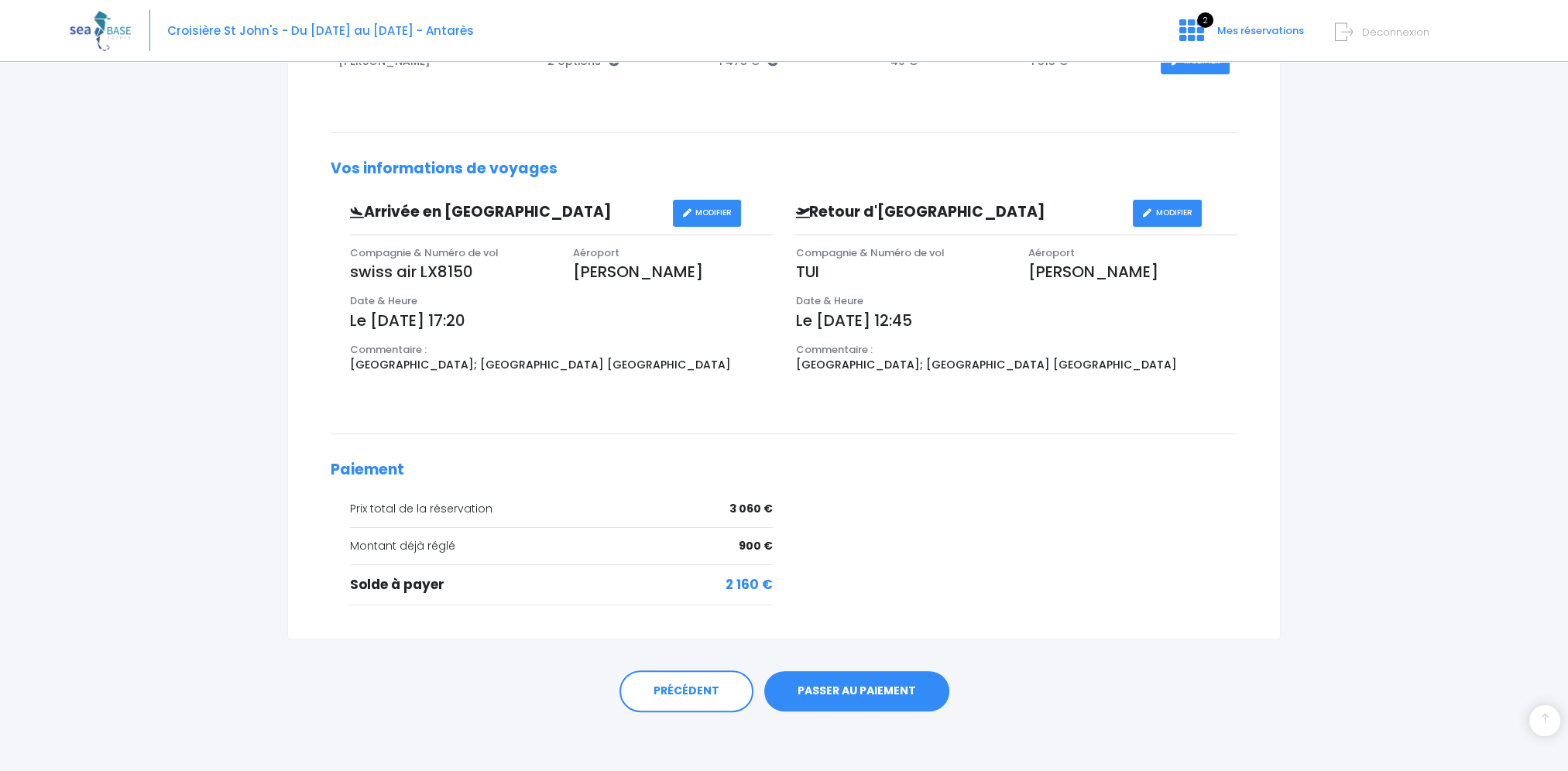
click at [886, 685] on link "PASSER AU PAIEMENT" at bounding box center [857, 691] width 185 height 41
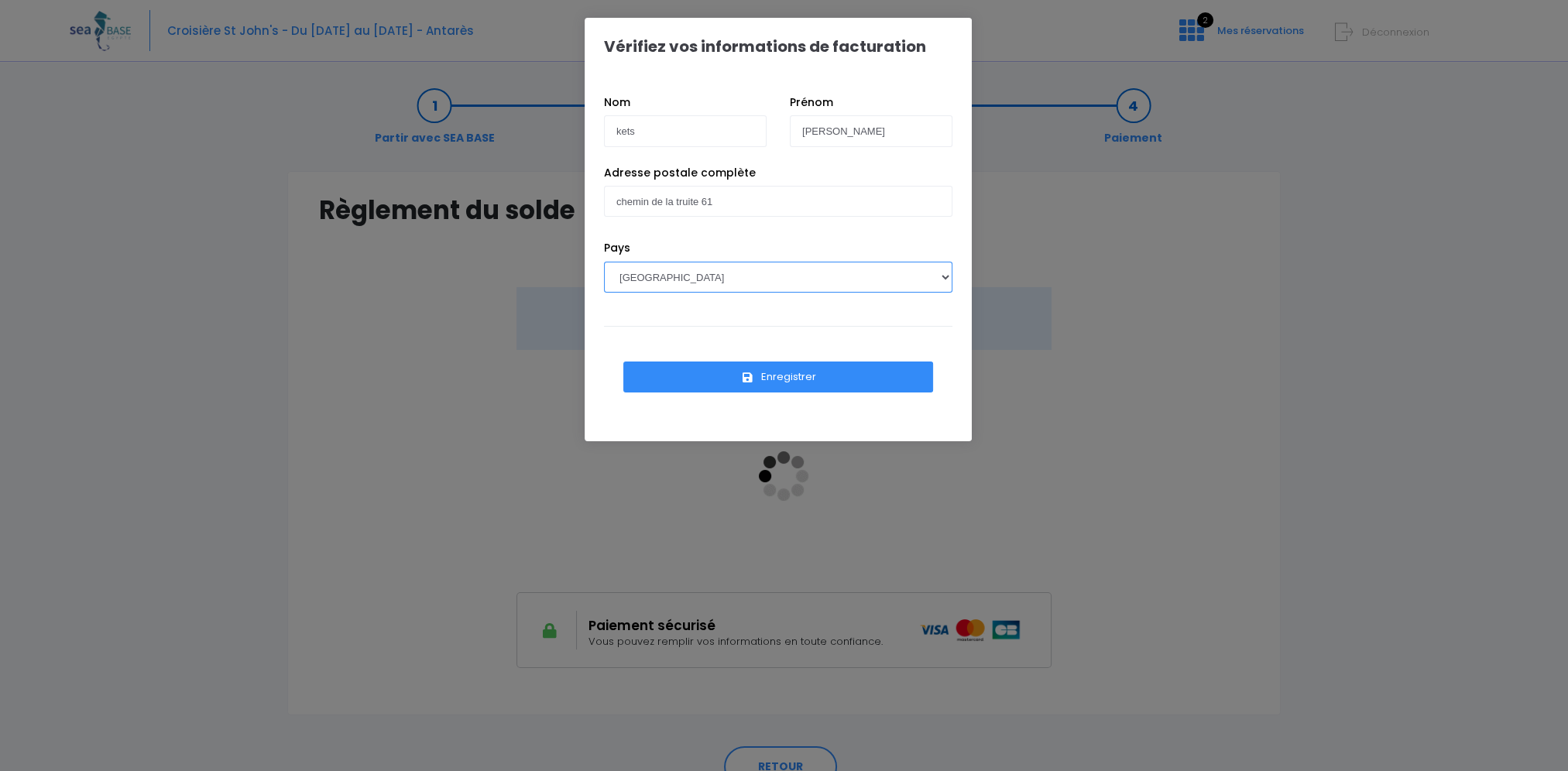
click at [947, 280] on select "AFGHANISTAN AFRIQUE DU SUD ÅLAND, ÎLES ALBANIE ALGÉRIE ALLEMAGNE ANDORRE ANGOLA…" at bounding box center [778, 277] width 348 height 31
select select "BE"
click at [604, 262] on select "AFGHANISTAN AFRIQUE DU SUD ÅLAND, ÎLES ALBANIE ALGÉRIE ALLEMAGNE ANDORRE ANGOLA…" at bounding box center [778, 277] width 348 height 31
click at [783, 384] on button "Enregistrer" at bounding box center [777, 377] width 309 height 31
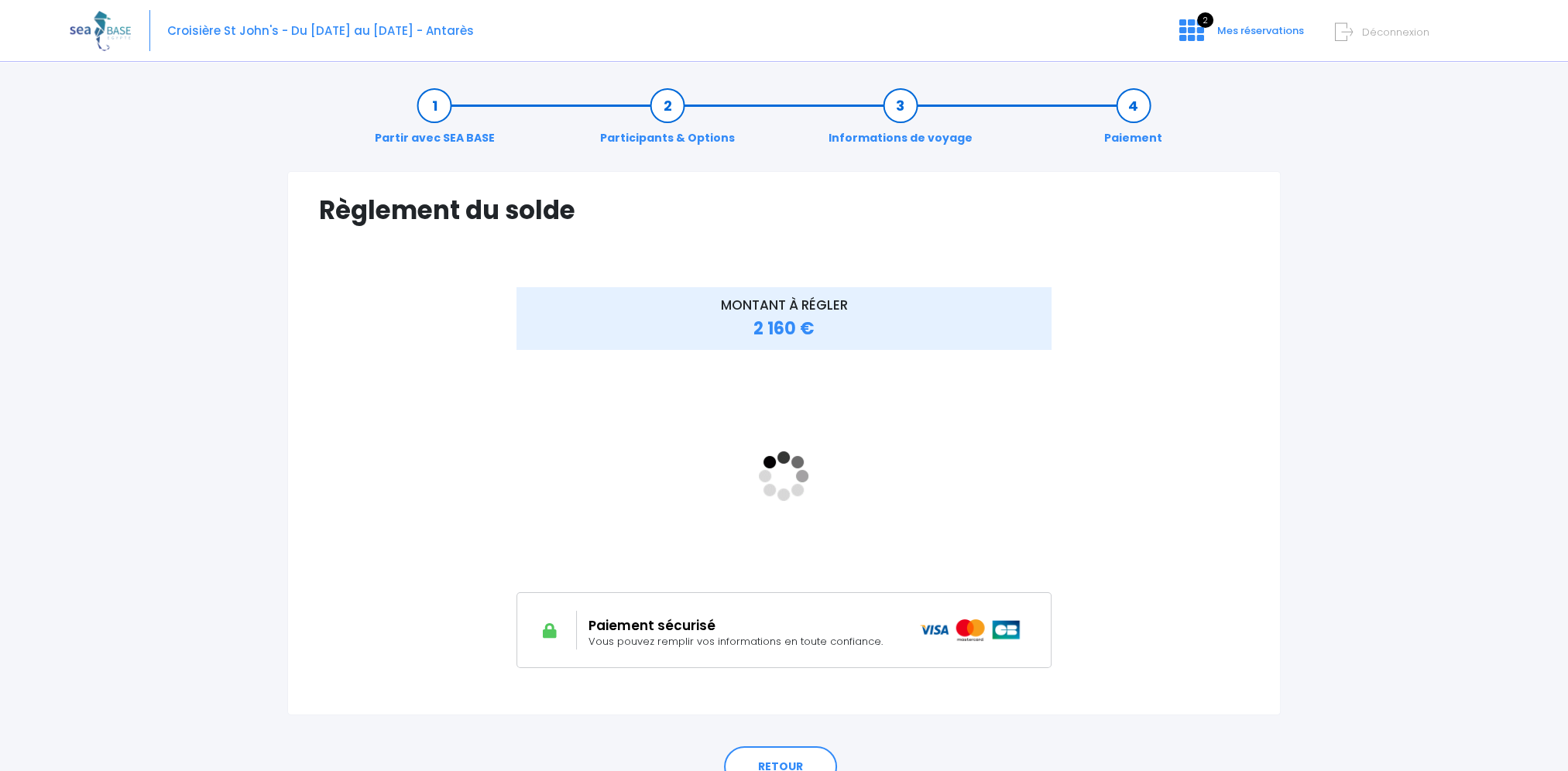
click at [1063, 480] on div "MONTANT À RÉGLER 2 160 €" at bounding box center [784, 477] width 620 height 380
click at [1126, 514] on div "MONTANT À RÉGLER 2 160 €" at bounding box center [783, 489] width 930 height 403
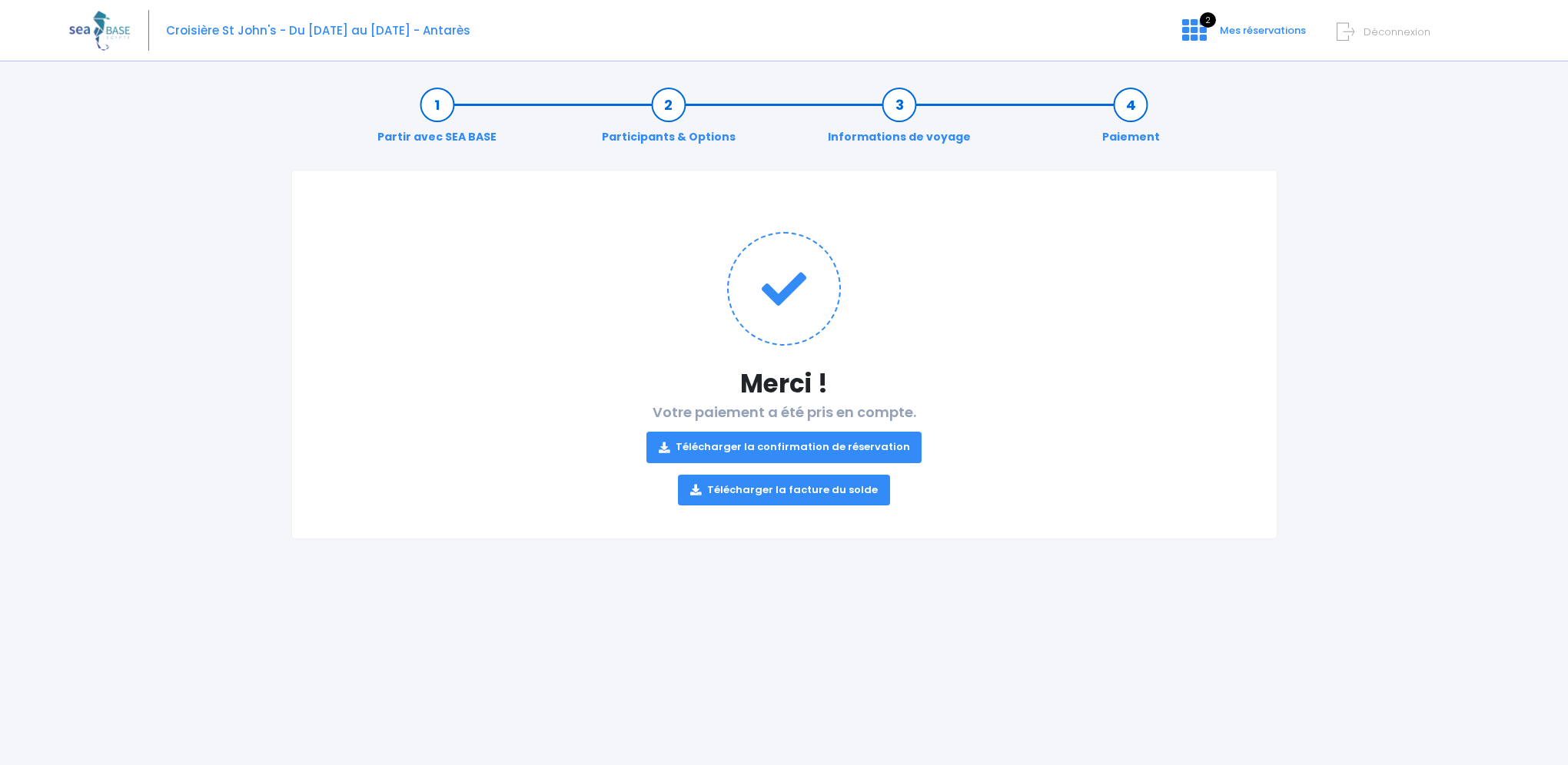
click at [794, 493] on link "Télécharger la facture du solde" at bounding box center [784, 490] width 212 height 31
click at [859, 451] on link "Télécharger la confirmation de réservation" at bounding box center [784, 446] width 276 height 31
